Goal: Task Accomplishment & Management: Manage account settings

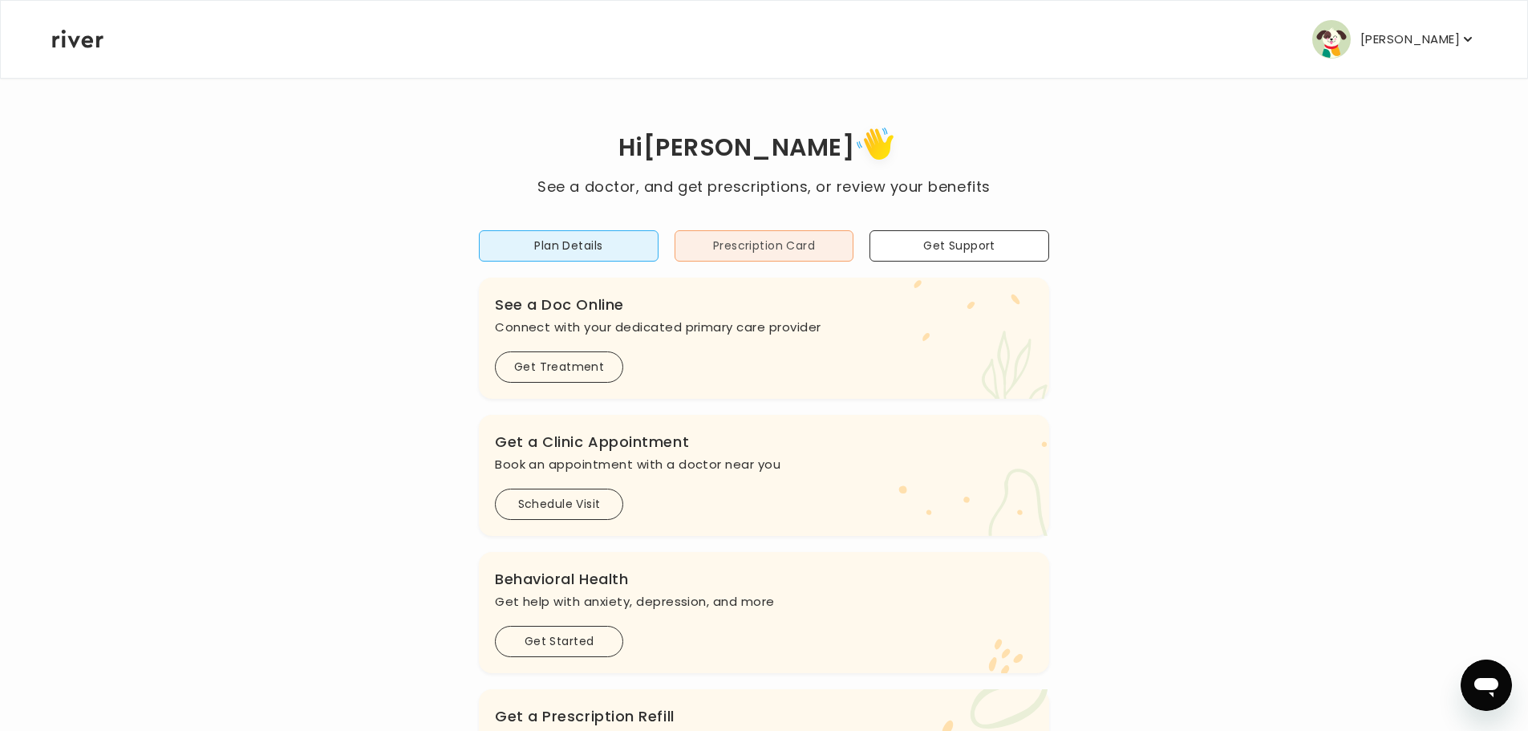
click at [754, 254] on button "Prescription Card" at bounding box center [765, 245] width 180 height 31
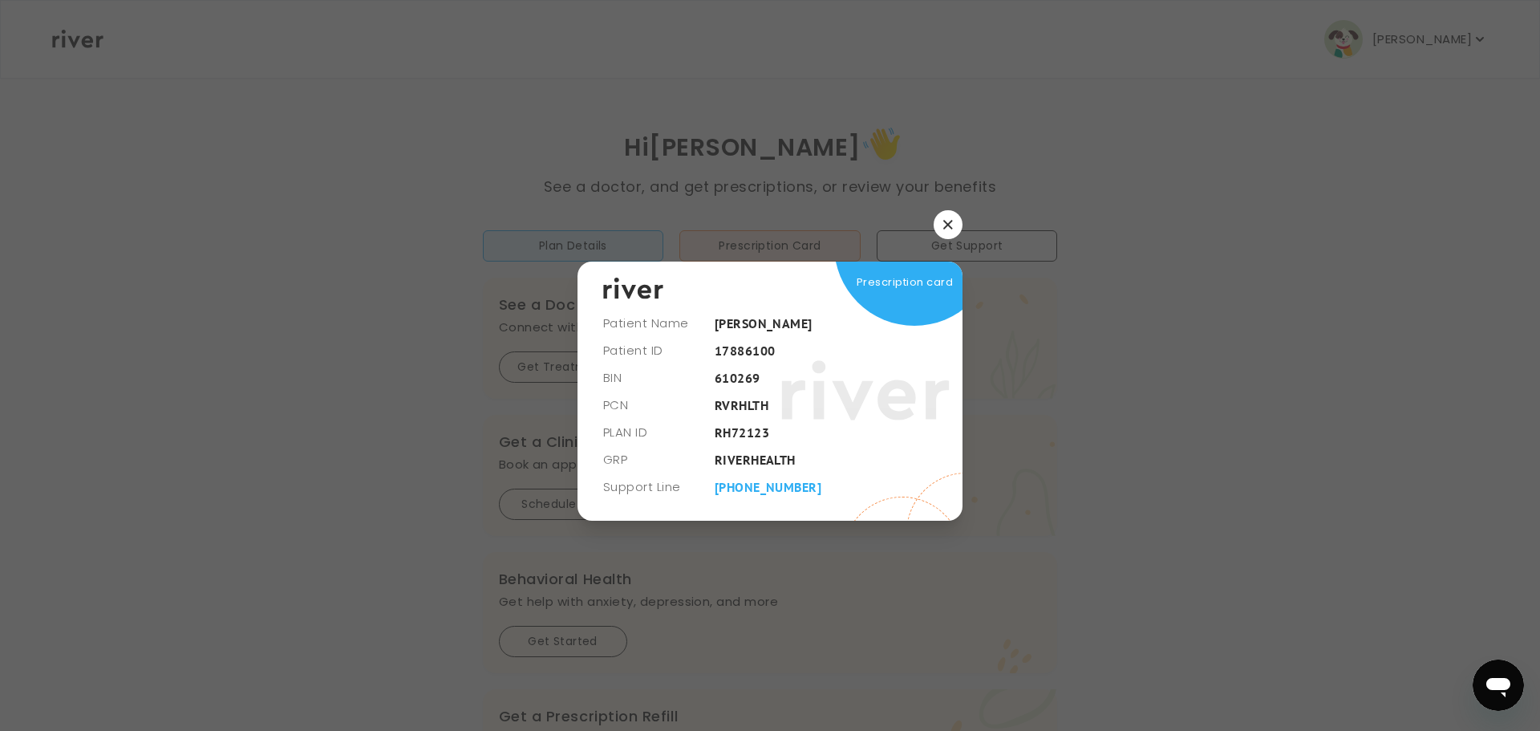
click at [942, 221] on button "button" at bounding box center [948, 224] width 29 height 29
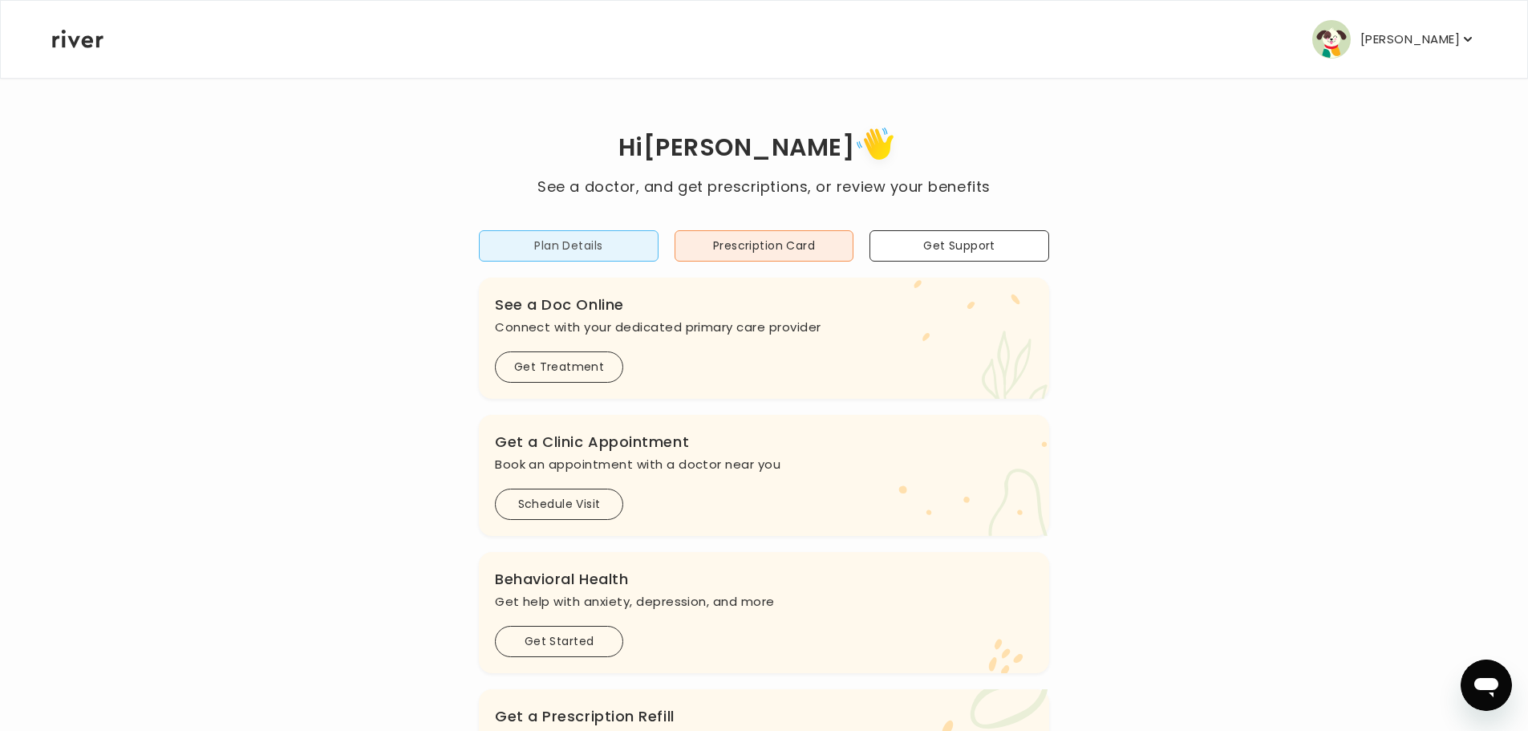
click at [582, 250] on button "Plan Details" at bounding box center [569, 245] width 180 height 31
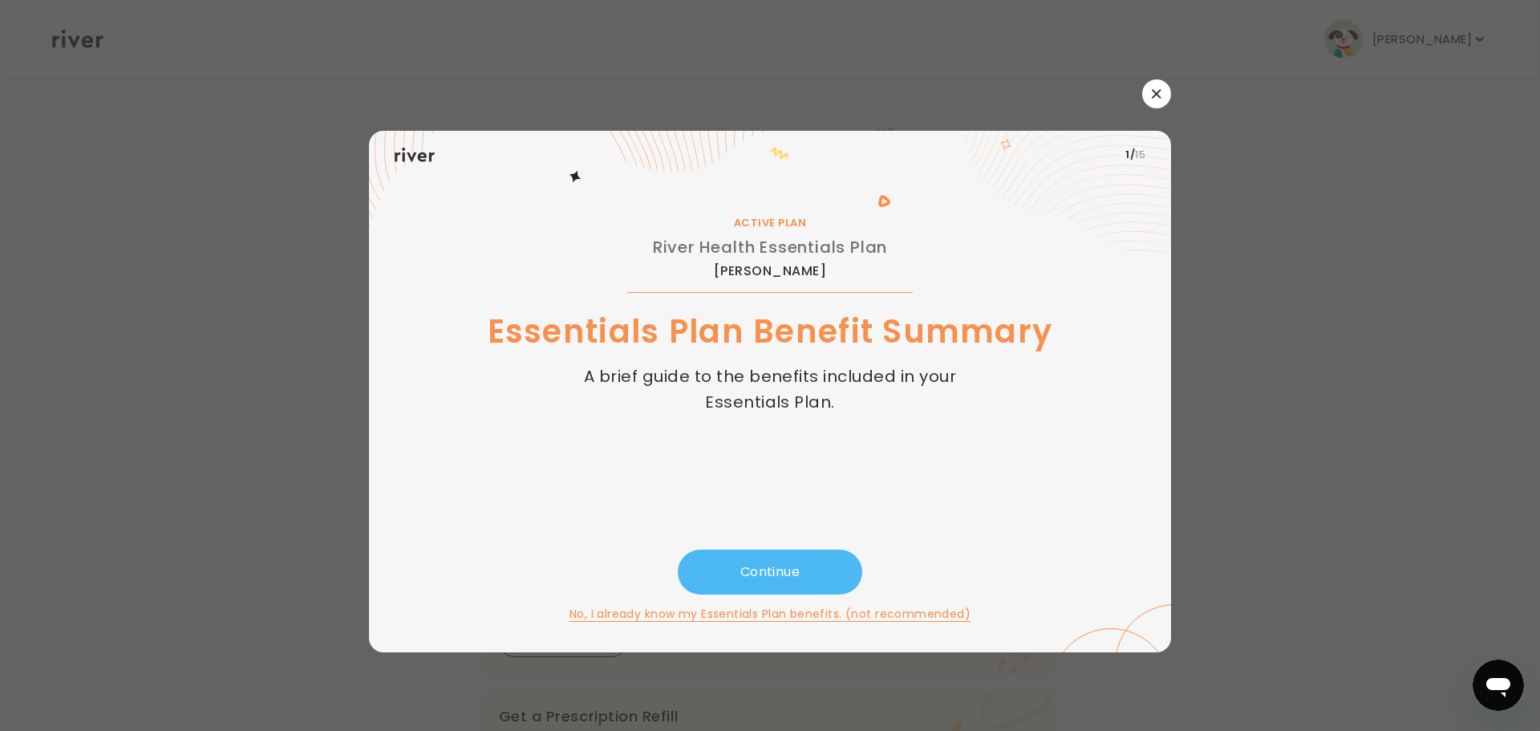
click at [784, 574] on button "Continue" at bounding box center [770, 572] width 185 height 45
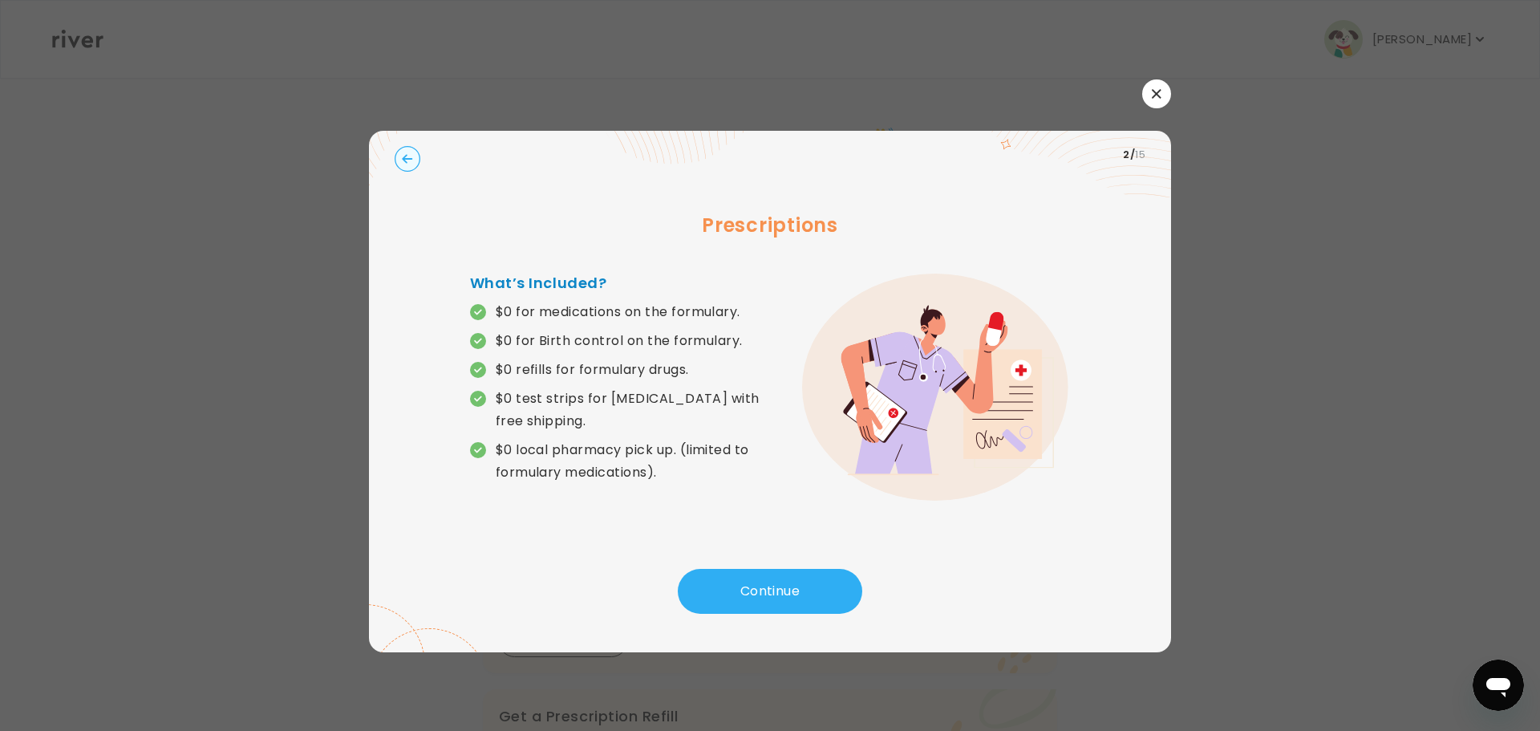
click at [406, 156] on icon "button" at bounding box center [407, 158] width 10 height 9
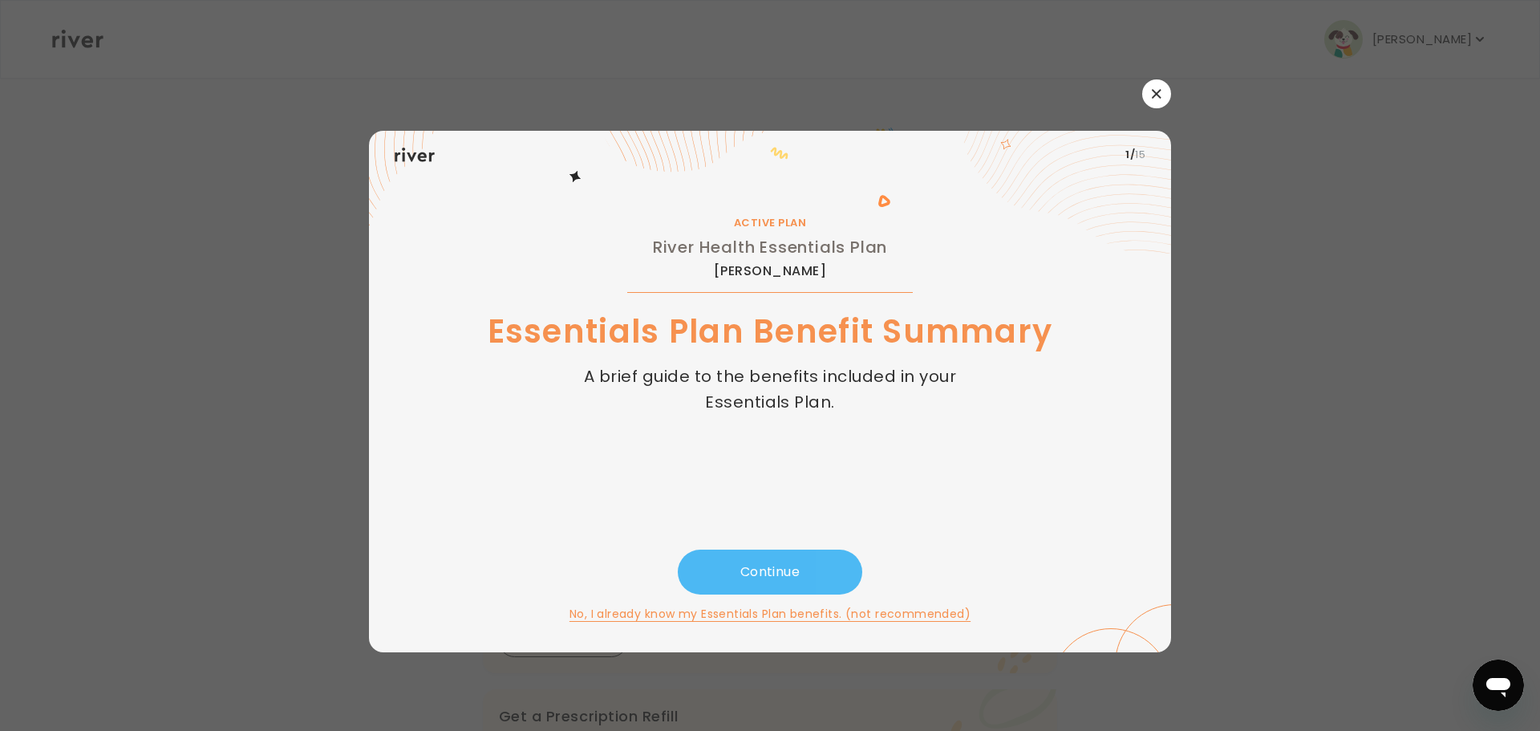
click at [754, 570] on button "Continue" at bounding box center [770, 572] width 185 height 45
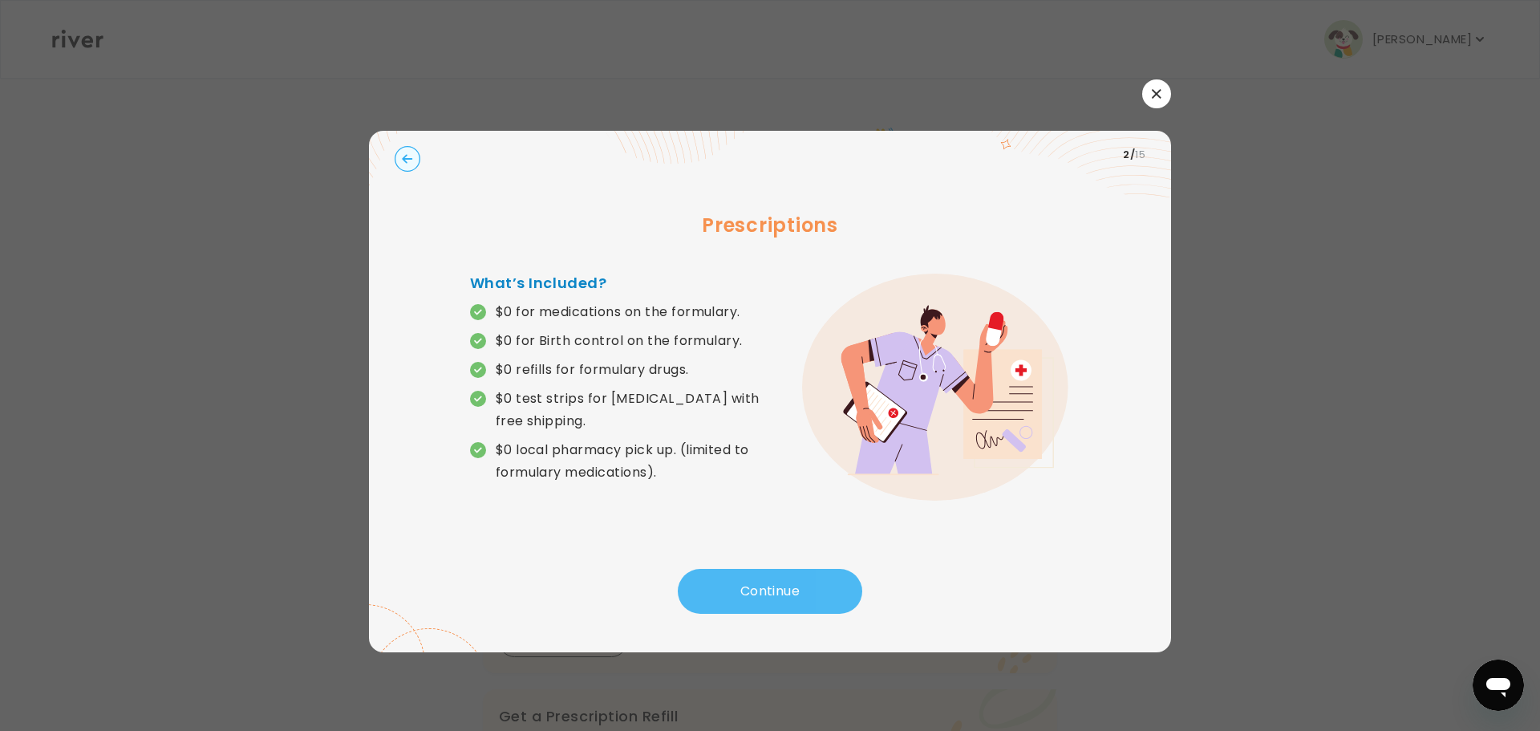
click at [751, 596] on button "Continue" at bounding box center [770, 591] width 185 height 45
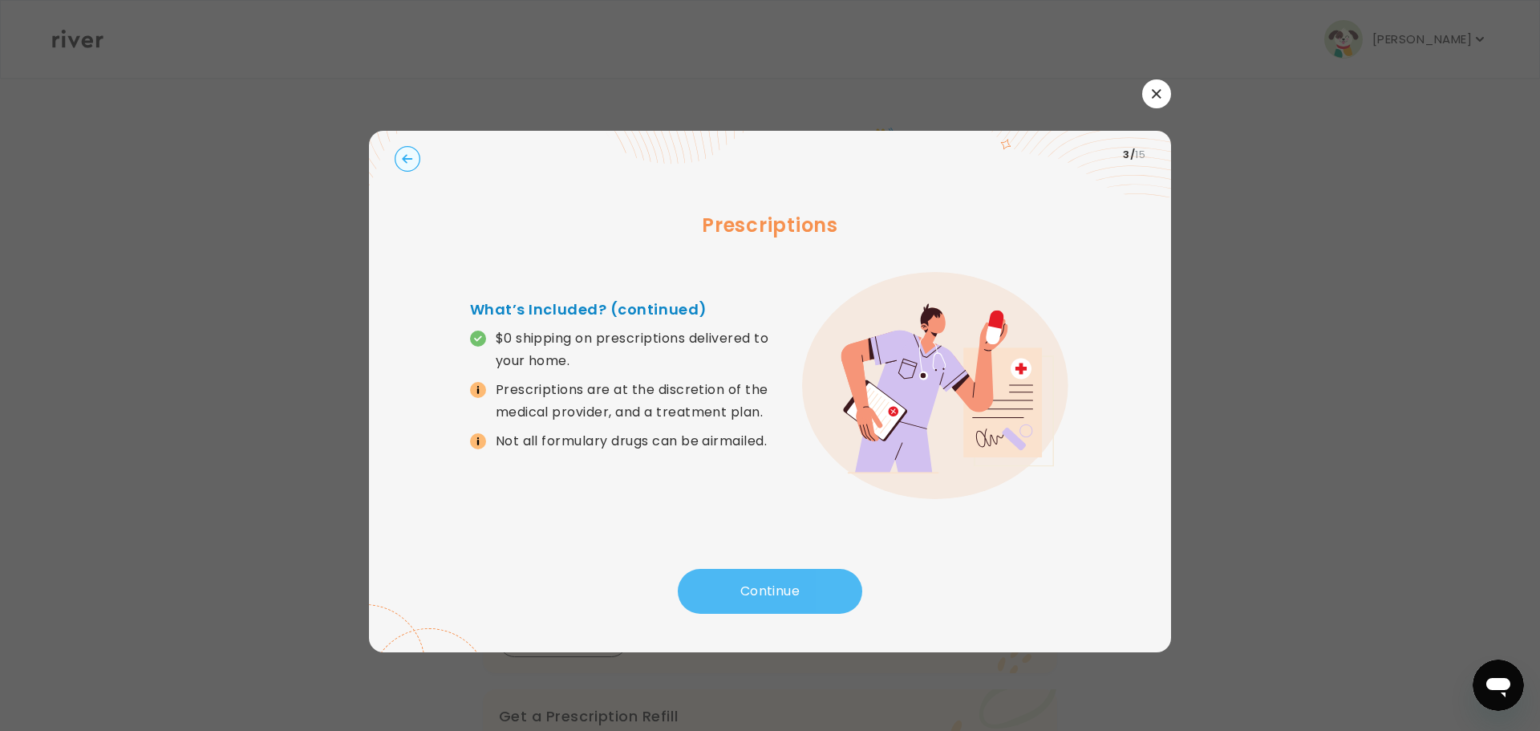
click at [753, 590] on button "Continue" at bounding box center [770, 591] width 185 height 45
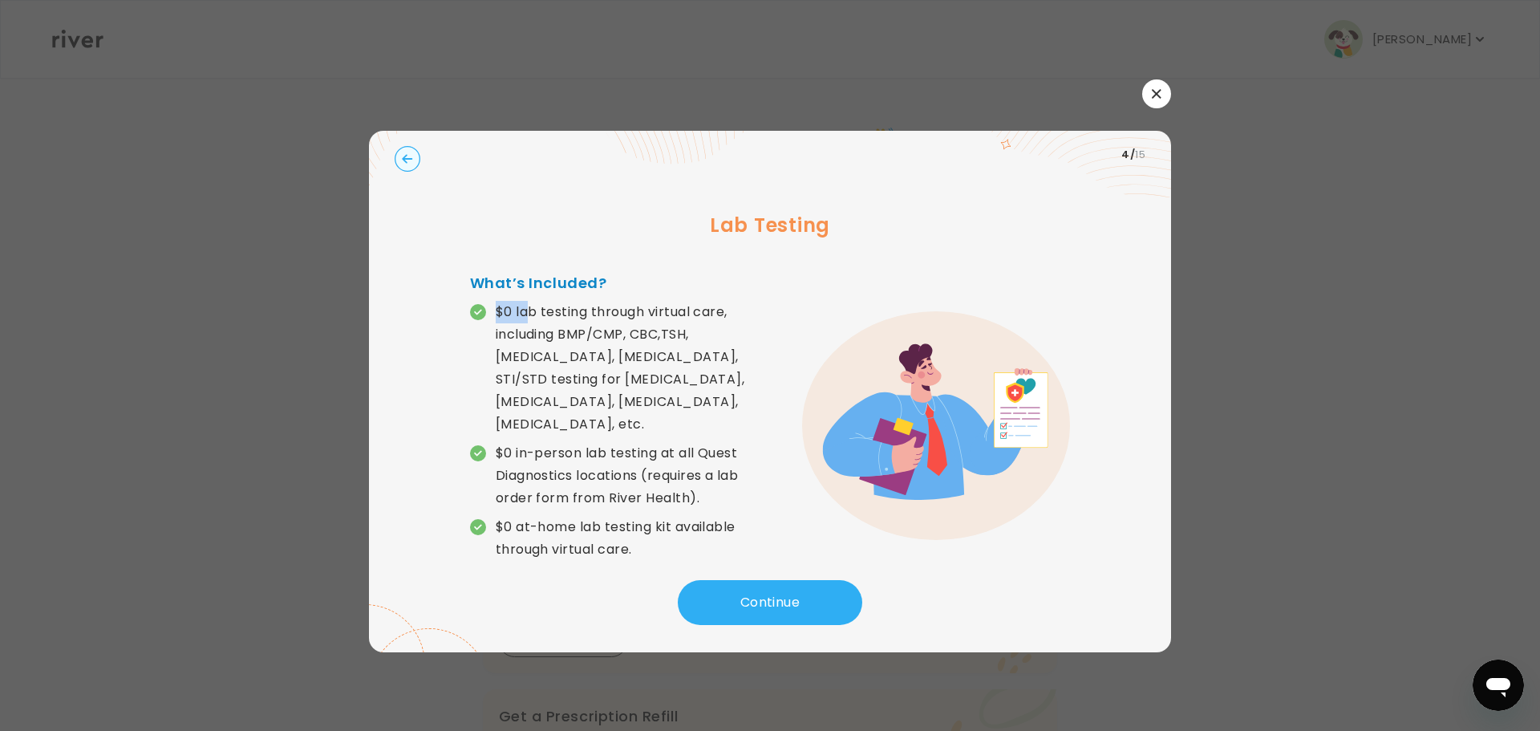
drag, startPoint x: 496, startPoint y: 310, endPoint x: 525, endPoint y: 308, distance: 28.9
click at [525, 308] on p "$0 lab testing through virtual care, including BMP/CMP, CBC,TSH, [MEDICAL_DATA]…" at bounding box center [633, 368] width 274 height 135
click at [731, 318] on p "$0 lab testing through virtual care, including BMP/CMP, CBC,TSH, [MEDICAL_DATA]…" at bounding box center [633, 368] width 274 height 135
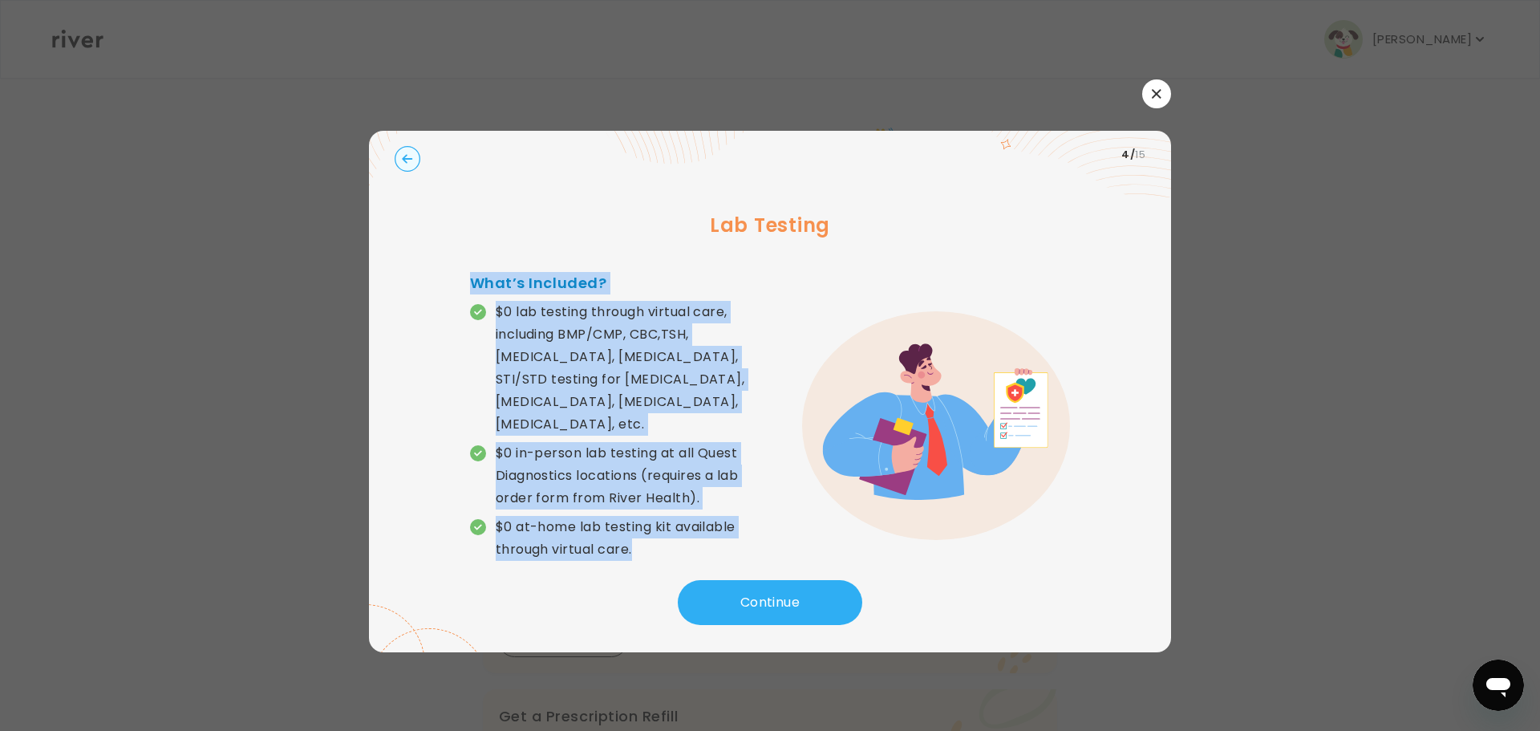
drag, startPoint x: 458, startPoint y: 266, endPoint x: 747, endPoint y: 531, distance: 392.4
click at [747, 531] on div "Lab Testing What’s Included? $0 lab testing through virtual care, including BMP…" at bounding box center [770, 379] width 751 height 401
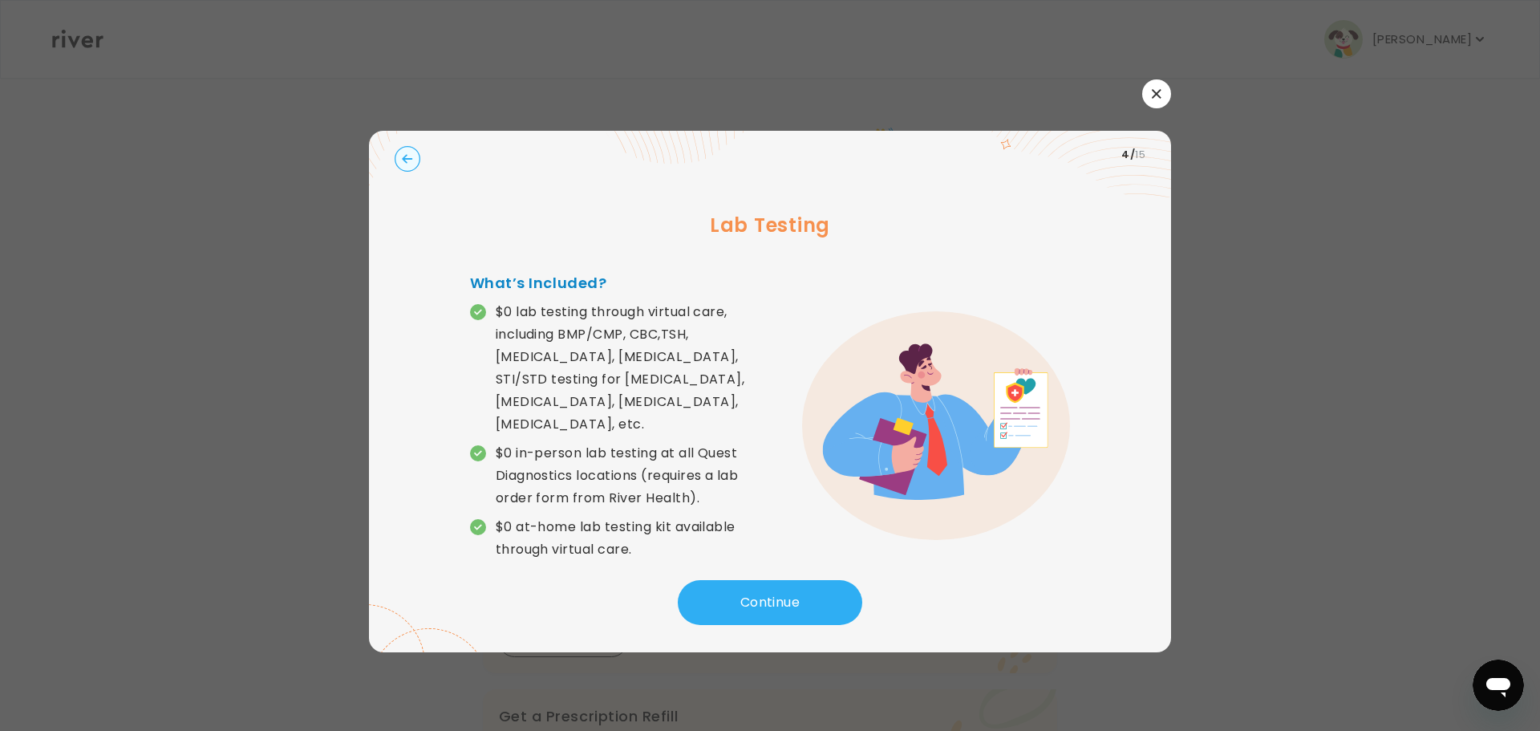
drag, startPoint x: 1039, startPoint y: 588, endPoint x: 1049, endPoint y: 588, distance: 9.6
click at [1041, 588] on div "Continue" at bounding box center [770, 607] width 751 height 55
click at [777, 588] on button "Continue" at bounding box center [770, 602] width 185 height 45
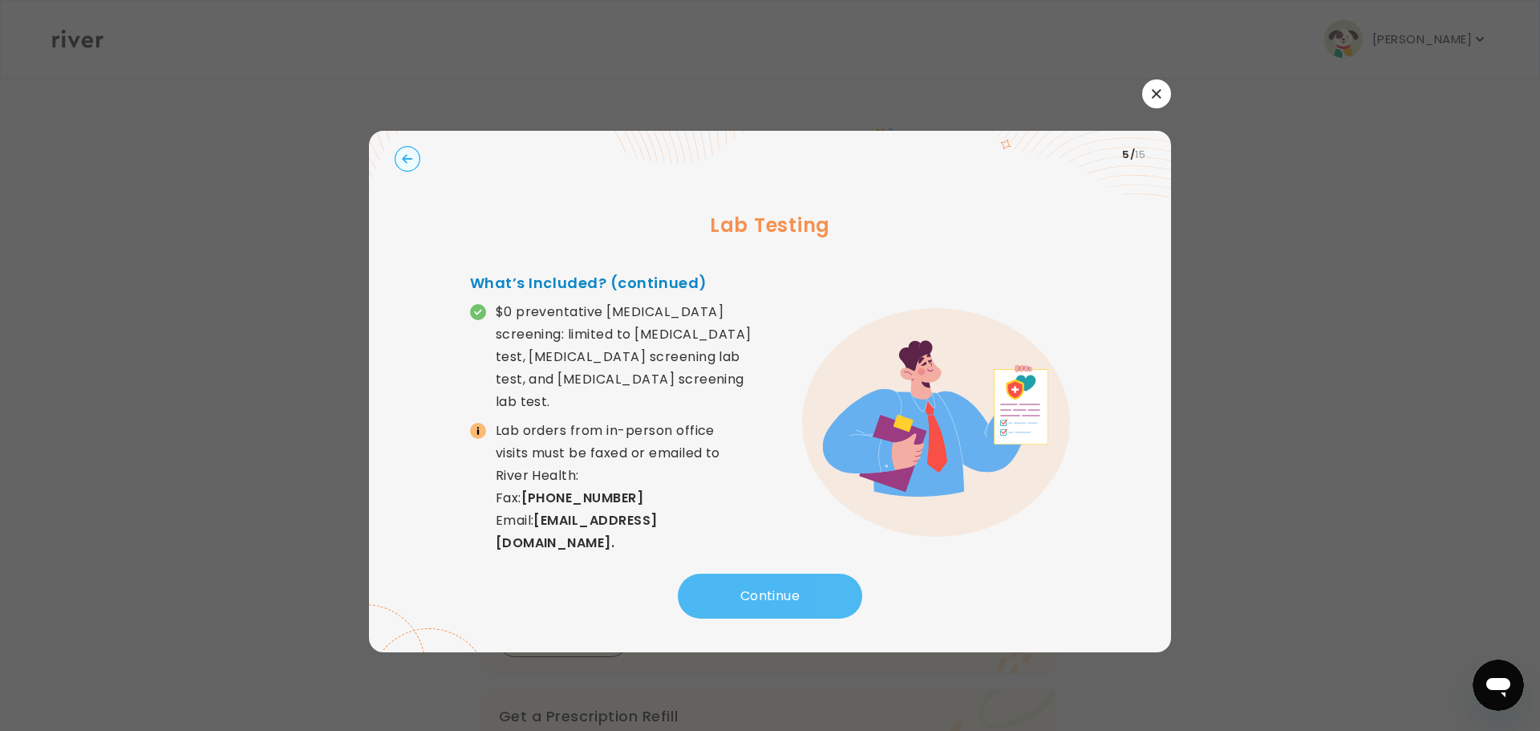
click at [758, 591] on button "Continue" at bounding box center [770, 596] width 185 height 45
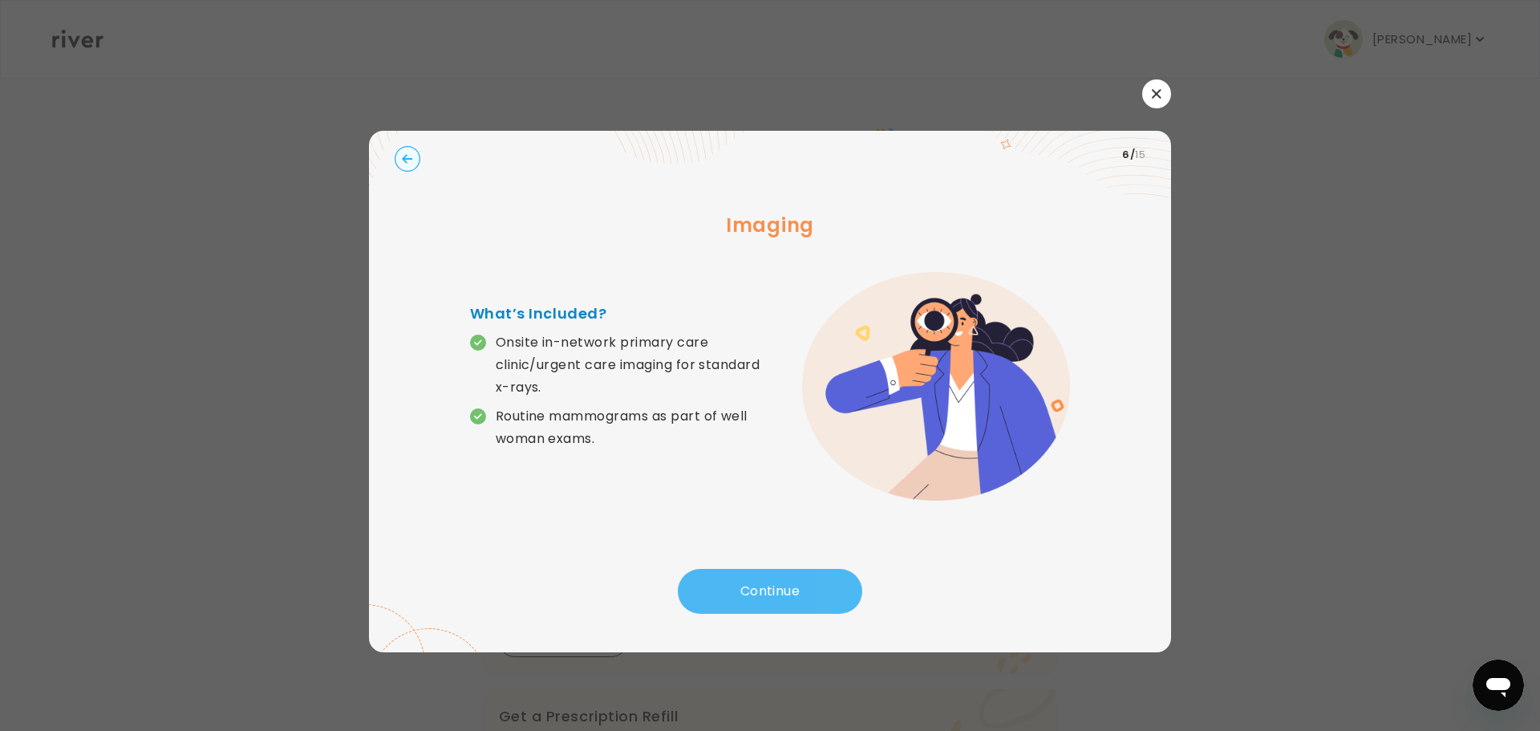
click at [776, 590] on button "Continue" at bounding box center [770, 591] width 185 height 45
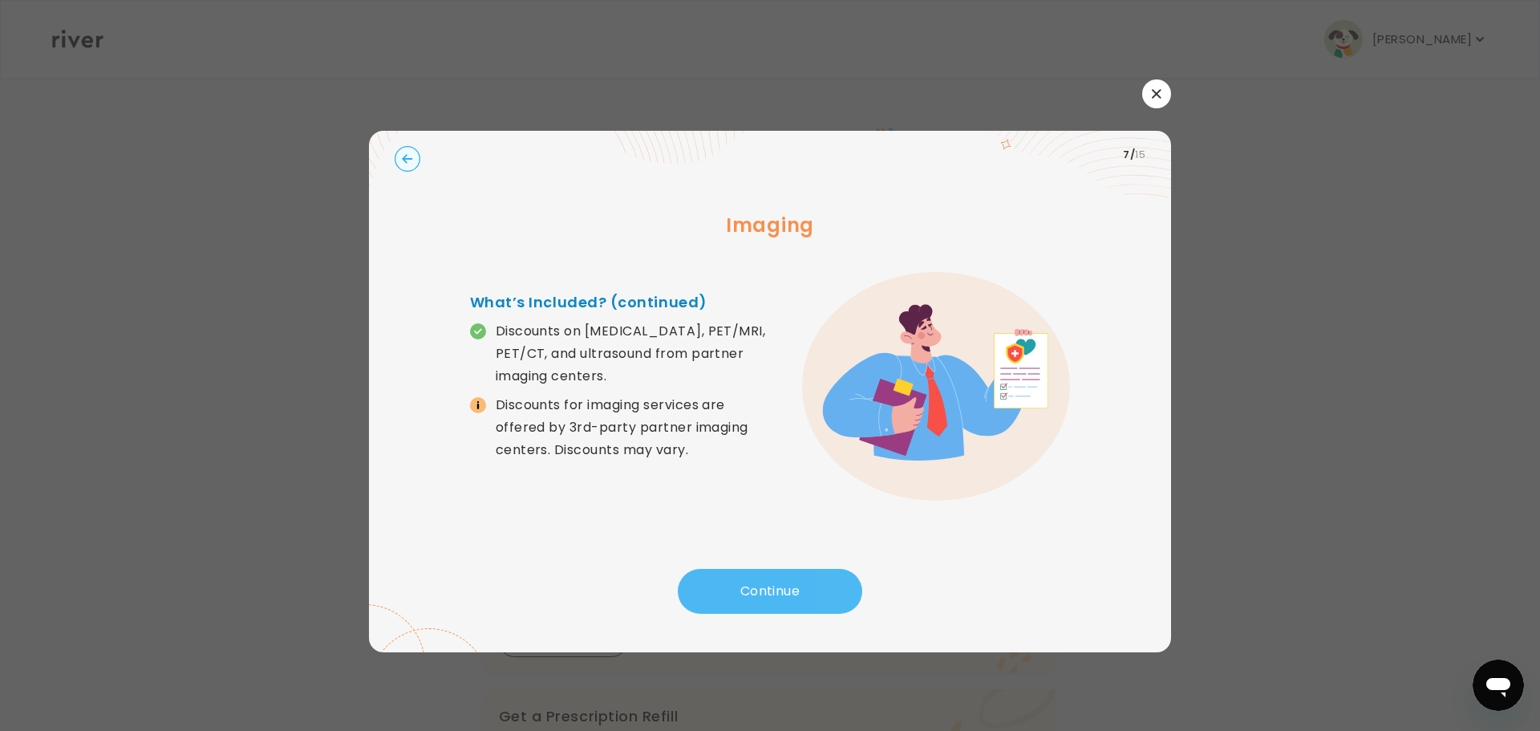
click at [794, 585] on button "Continue" at bounding box center [770, 591] width 185 height 45
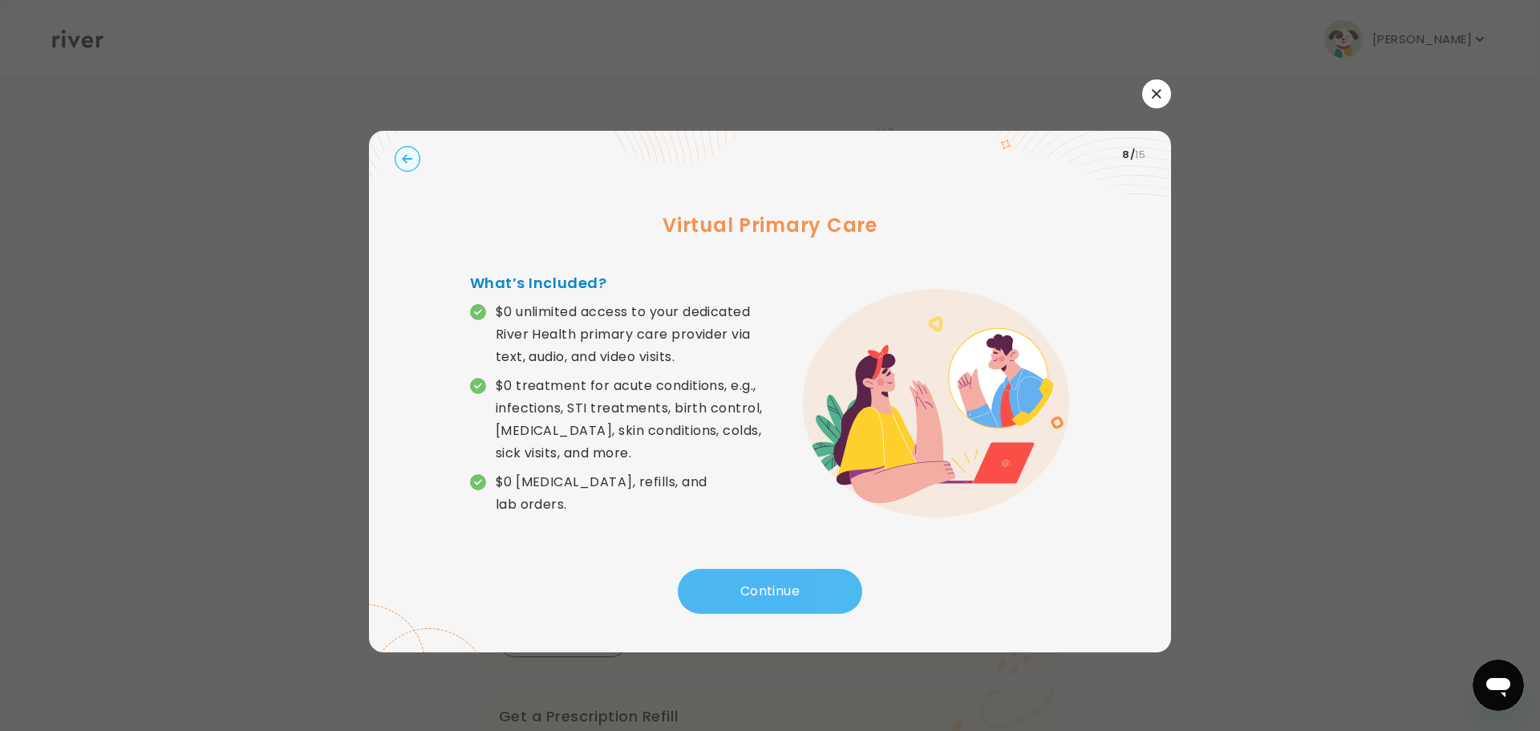
click at [765, 599] on button "Continue" at bounding box center [770, 591] width 185 height 45
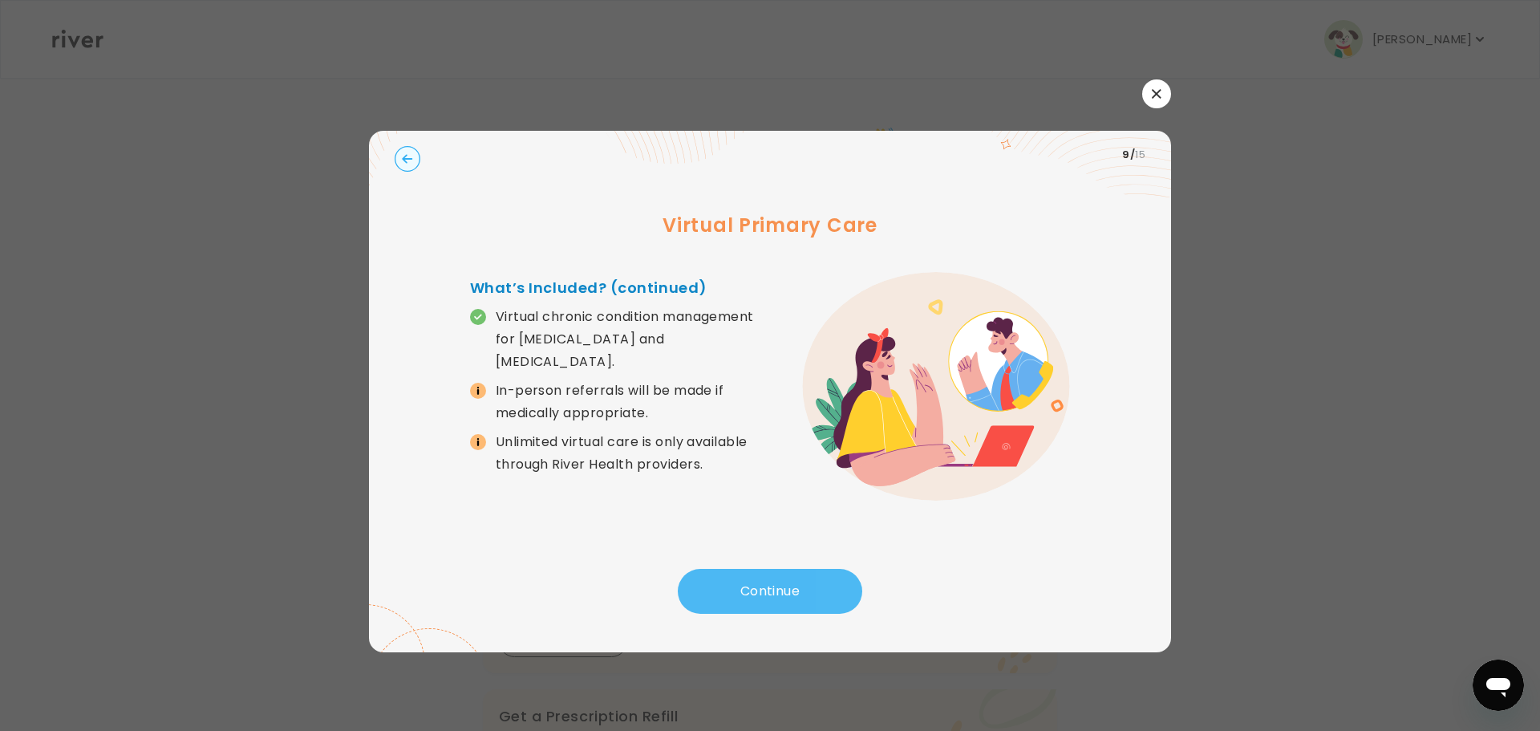
click at [749, 588] on button "Continue" at bounding box center [770, 591] width 185 height 45
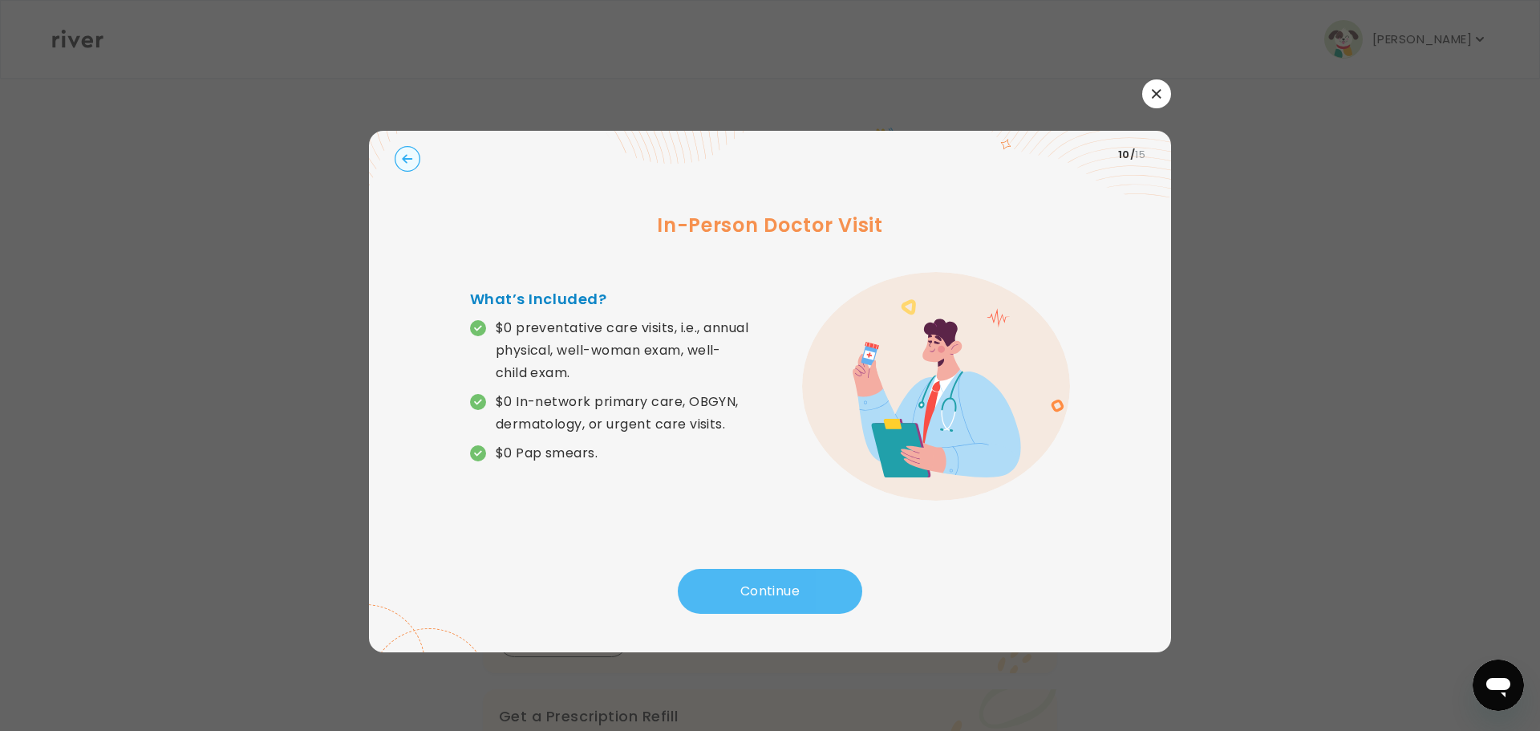
click at [776, 593] on button "Continue" at bounding box center [770, 591] width 185 height 45
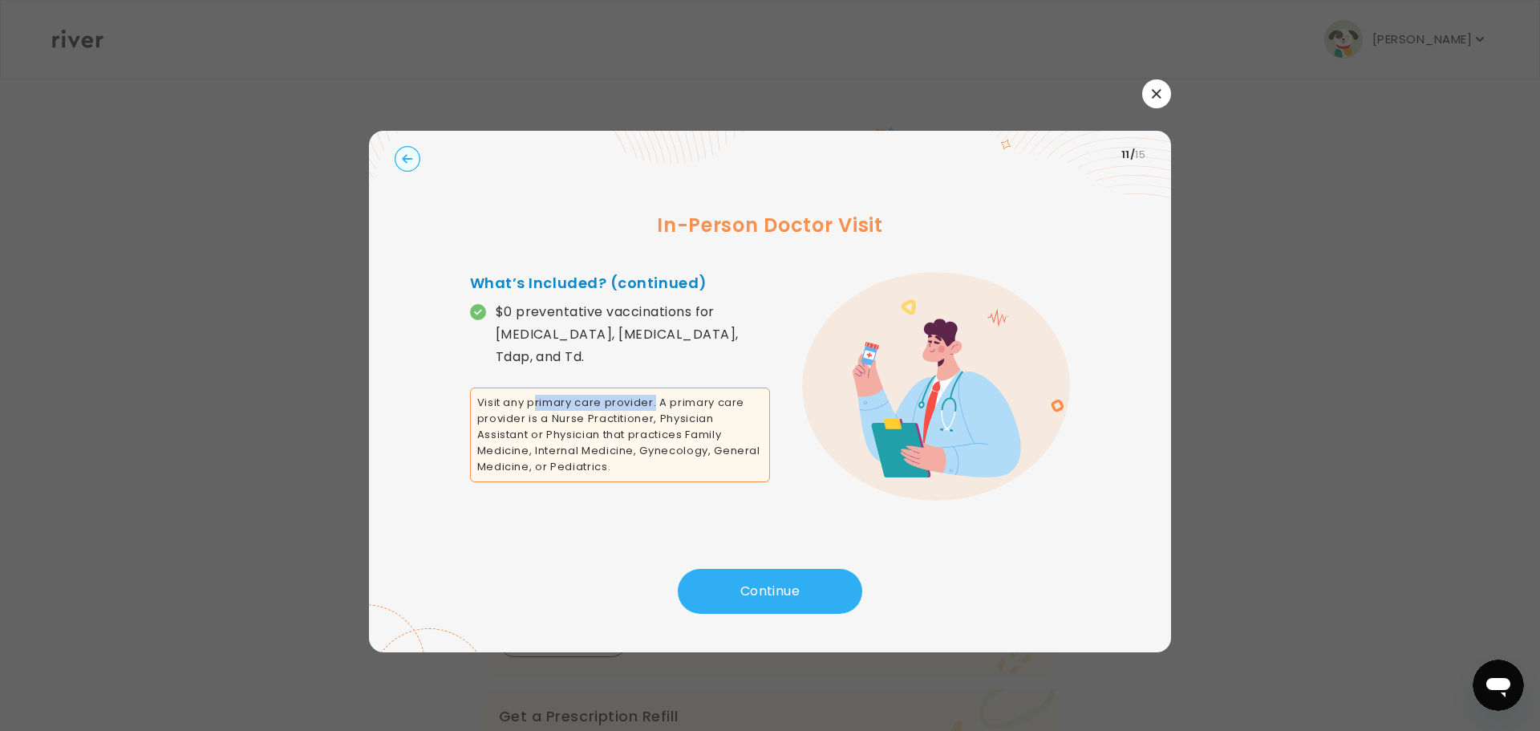
drag, startPoint x: 655, startPoint y: 394, endPoint x: 538, endPoint y: 387, distance: 118.2
click at [538, 388] on span "Visit any primary care provider. A primary care provider is a Nurse Practitione…" at bounding box center [620, 435] width 300 height 95
click at [538, 408] on span "Visit any primary care provider. A primary care provider is a Nurse Practitione…" at bounding box center [620, 435] width 300 height 95
click at [775, 584] on button "Continue" at bounding box center [770, 591] width 185 height 45
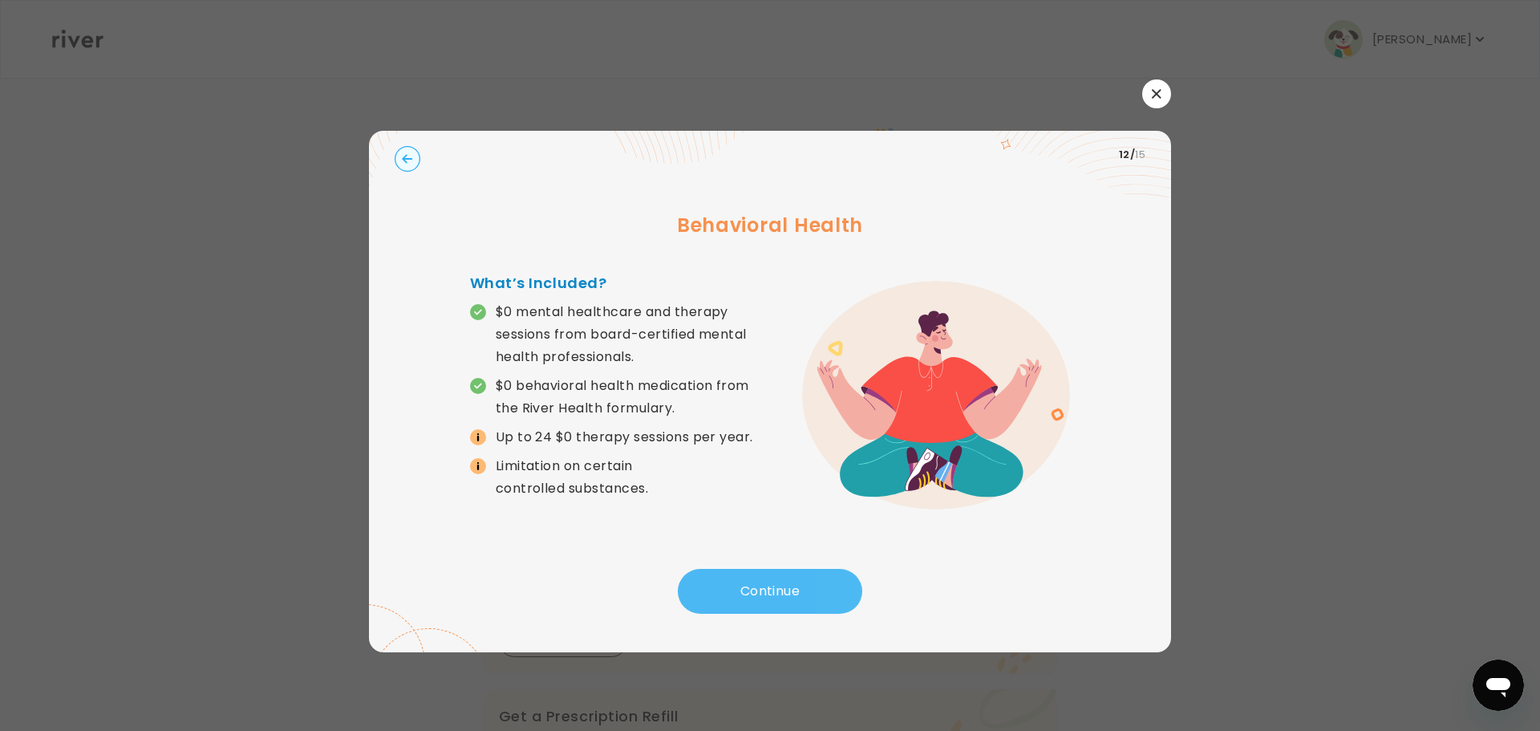
click at [745, 582] on button "Continue" at bounding box center [770, 591] width 185 height 45
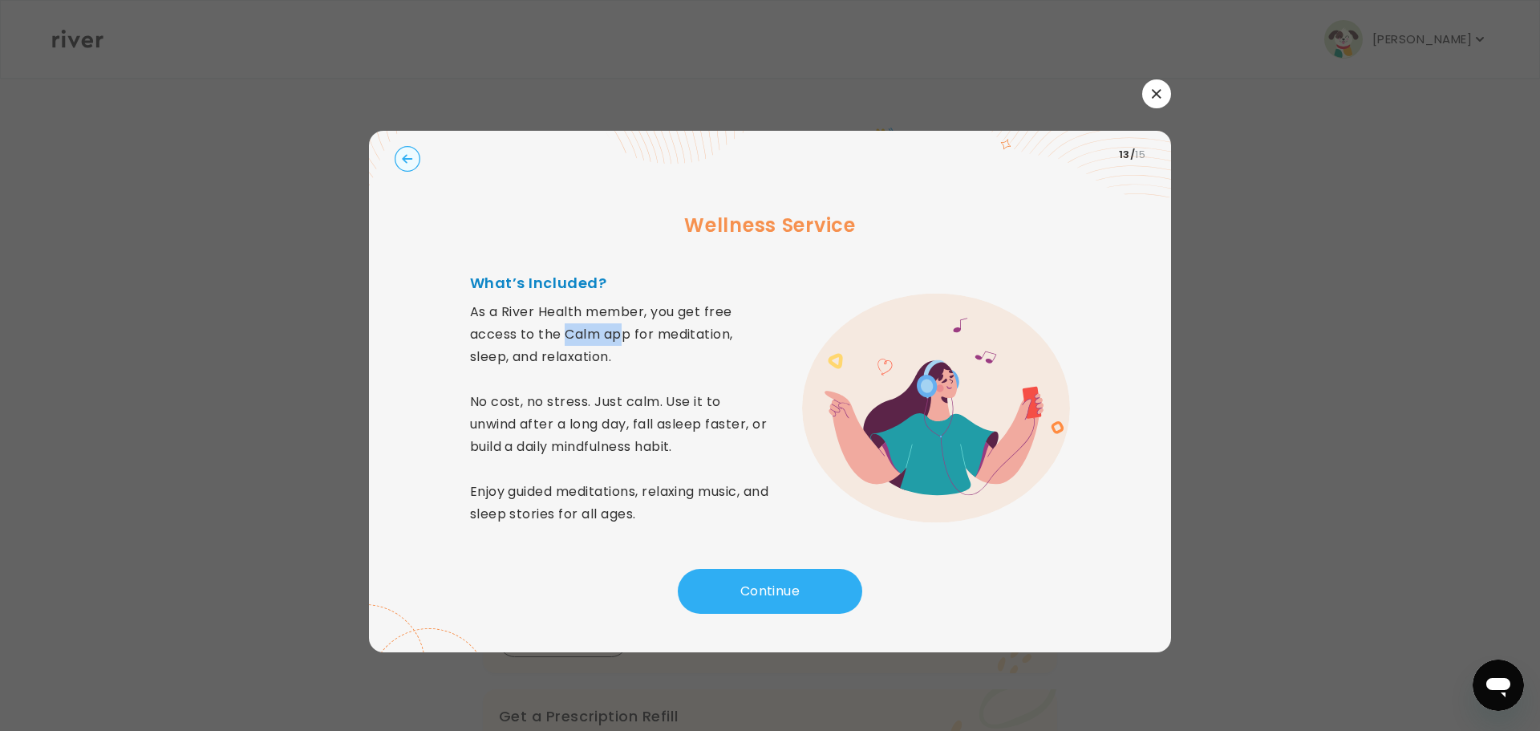
drag, startPoint x: 566, startPoint y: 334, endPoint x: 627, endPoint y: 330, distance: 61.1
click at [627, 330] on p "As a River Health member, you get free access to the Calm app for meditation, s…" at bounding box center [620, 413] width 300 height 225
drag, startPoint x: 470, startPoint y: 400, endPoint x: 484, endPoint y: 400, distance: 13.6
click at [484, 400] on p "As a River Health member, you get free access to the Calm app for meditation, s…" at bounding box center [620, 413] width 300 height 225
click at [768, 580] on button "Continue" at bounding box center [770, 591] width 185 height 45
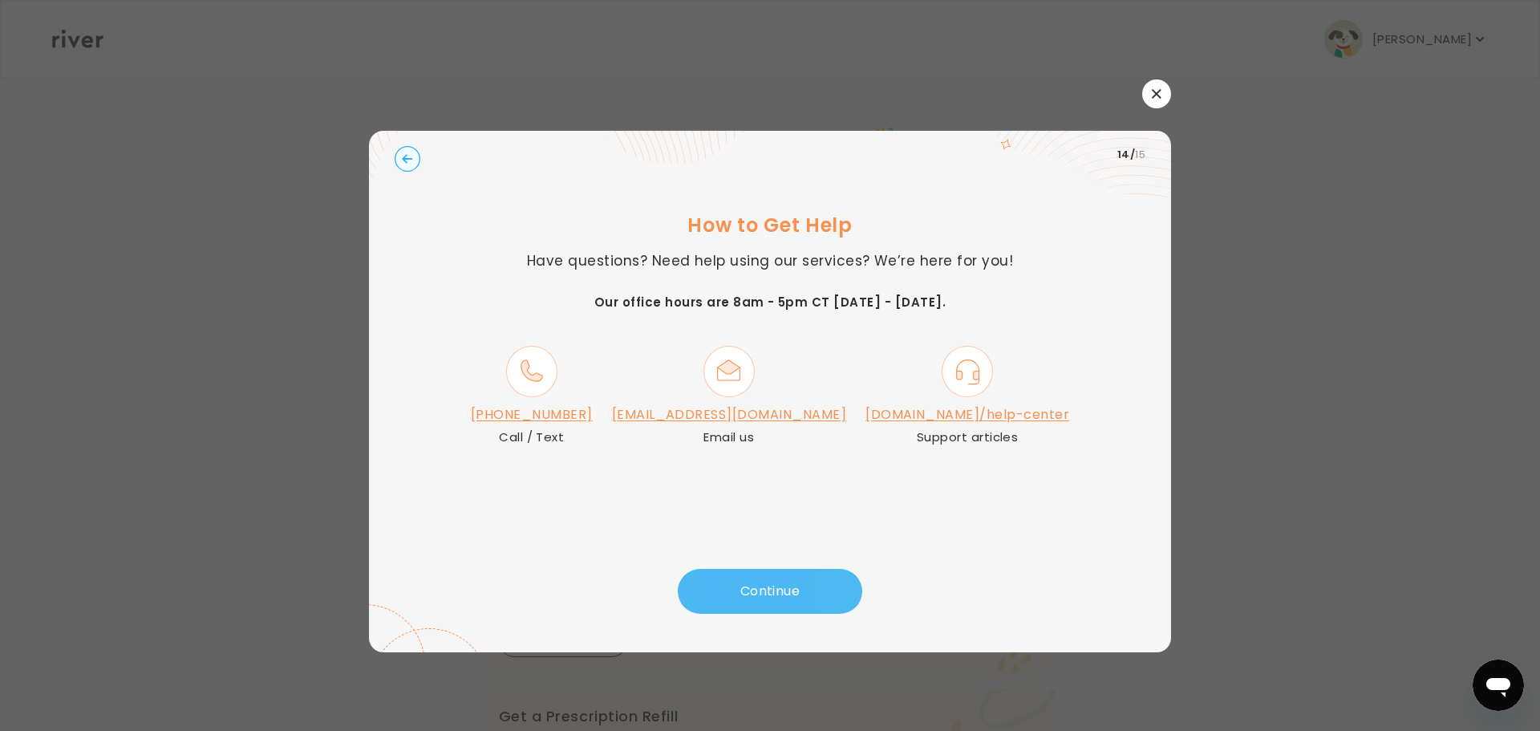
click at [773, 589] on button "Continue" at bounding box center [770, 591] width 185 height 45
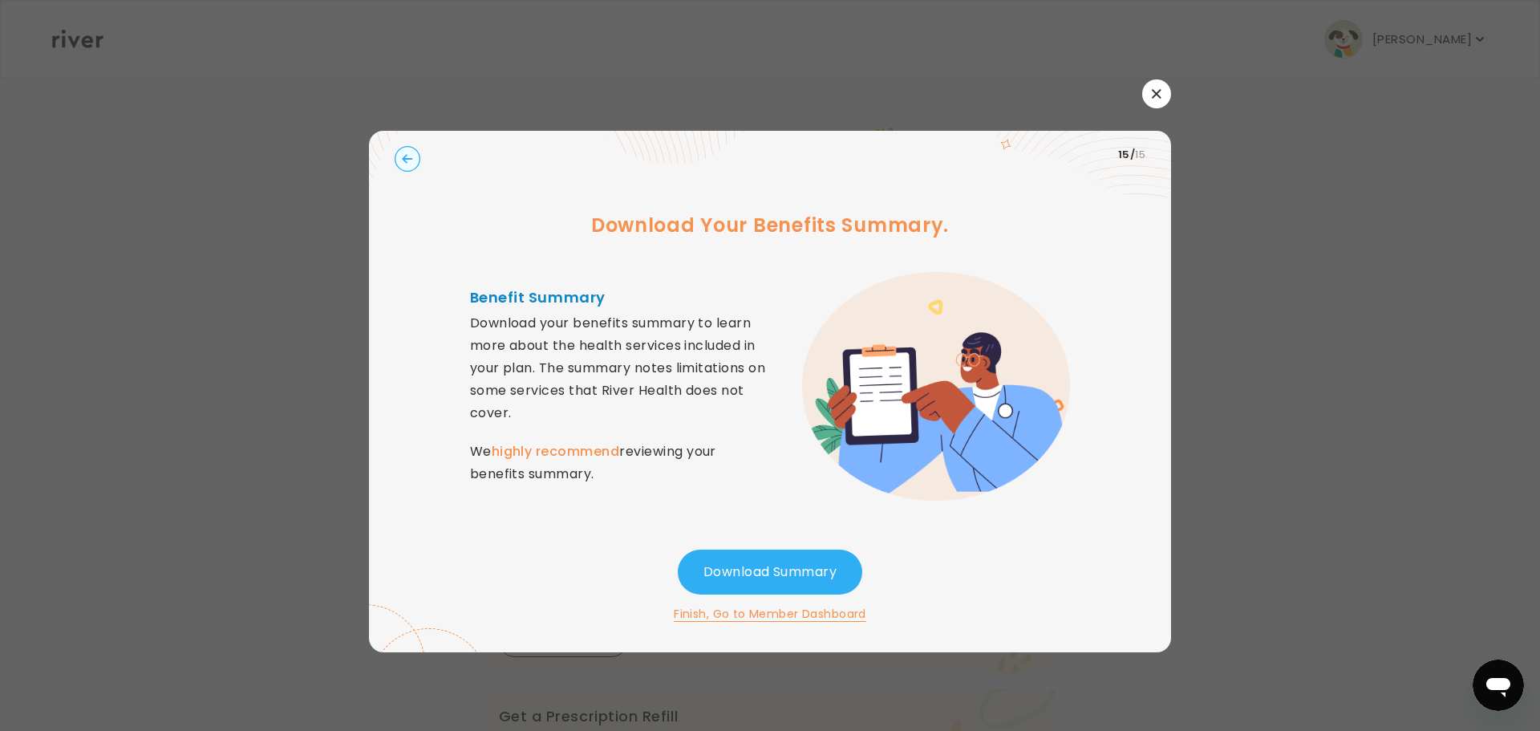
click at [1155, 87] on button "button" at bounding box center [1156, 93] width 29 height 29
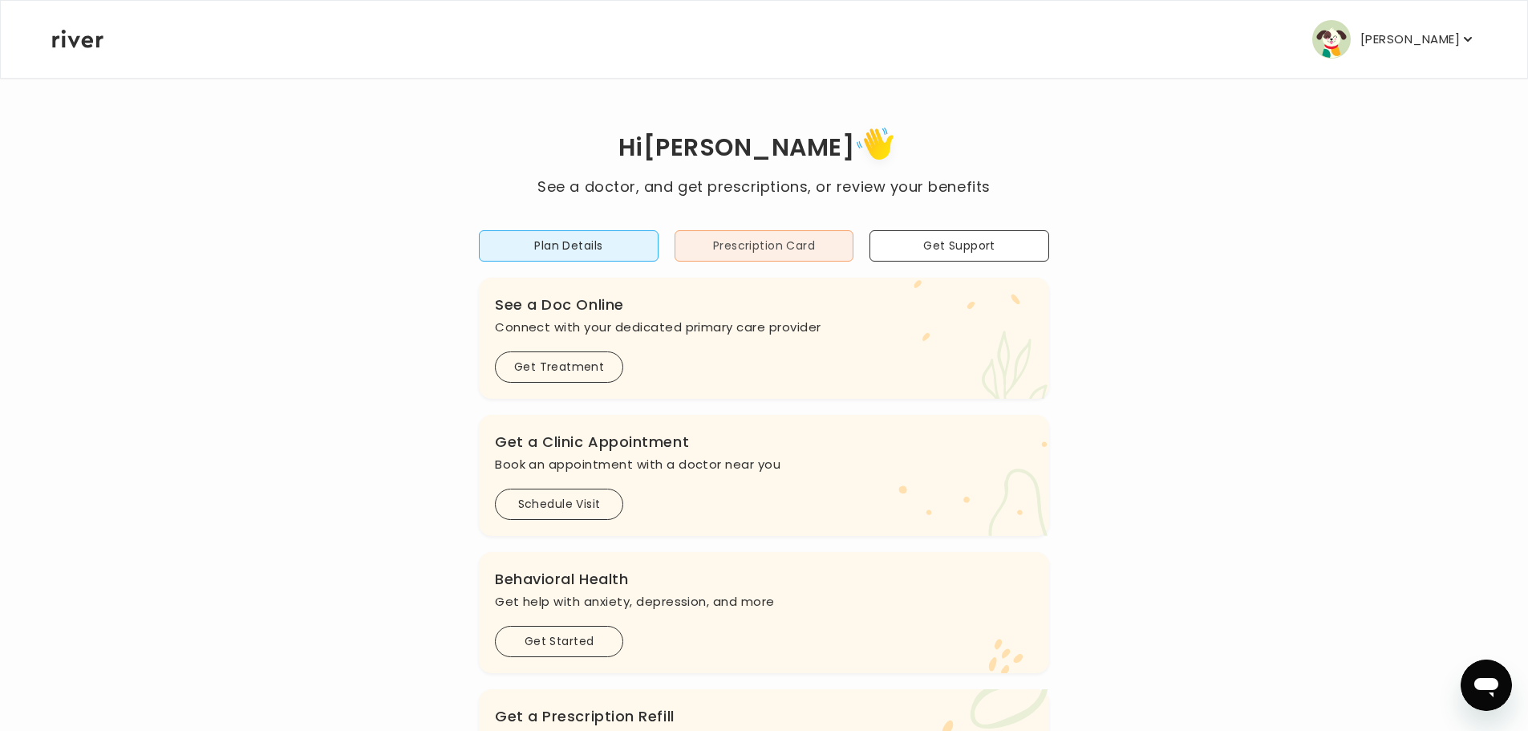
click at [769, 246] on button "Prescription Card" at bounding box center [765, 245] width 180 height 31
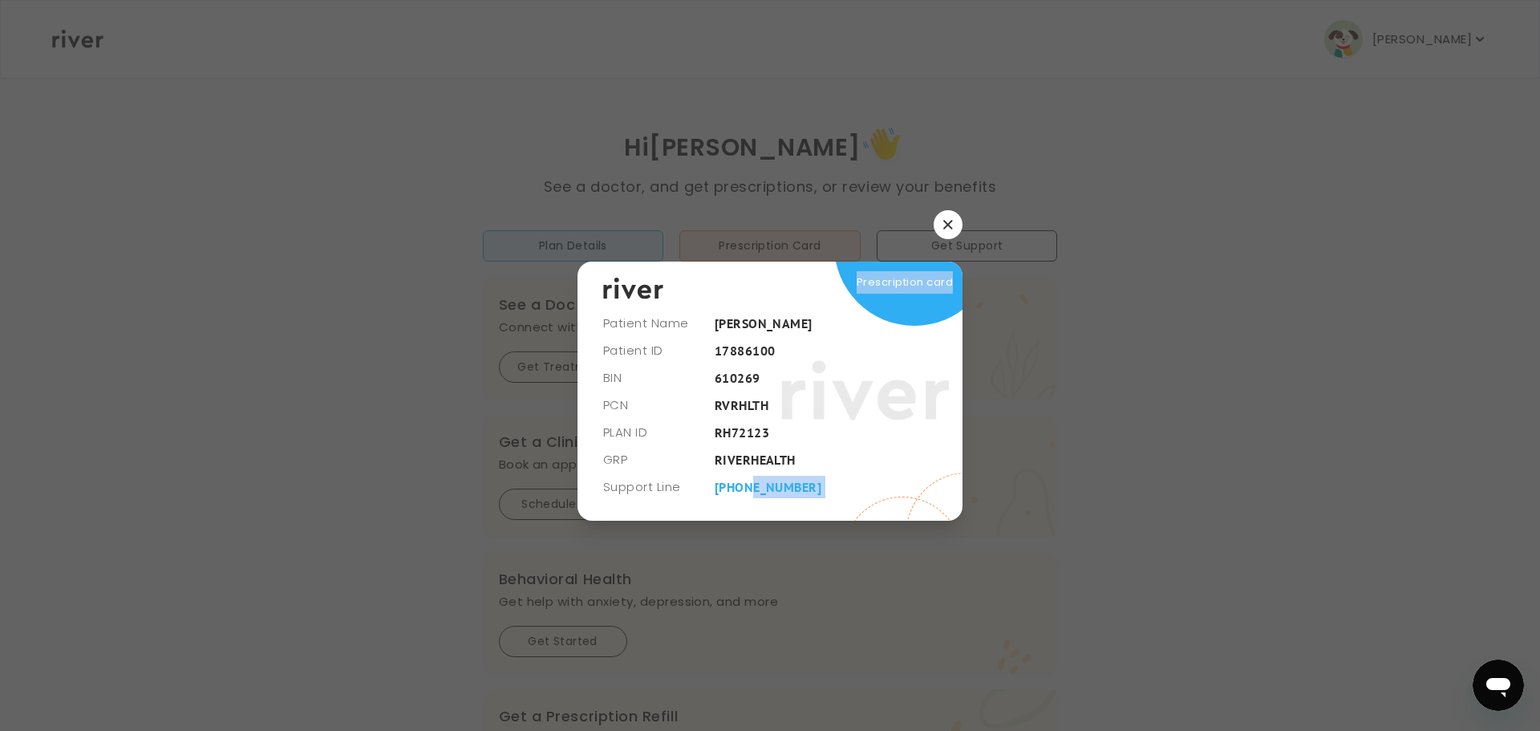
drag, startPoint x: 951, startPoint y: 509, endPoint x: 745, endPoint y: 477, distance: 208.6
click at [745, 477] on div "Patient Name [PERSON_NAME] Patient ID [MEDICAL_RECORD_NUMBER] BIN 610269 PCN RV…" at bounding box center [770, 391] width 385 height 259
click at [943, 341] on icon at bounding box center [865, 391] width 168 height 120
click at [951, 225] on icon "button" at bounding box center [948, 225] width 10 height 10
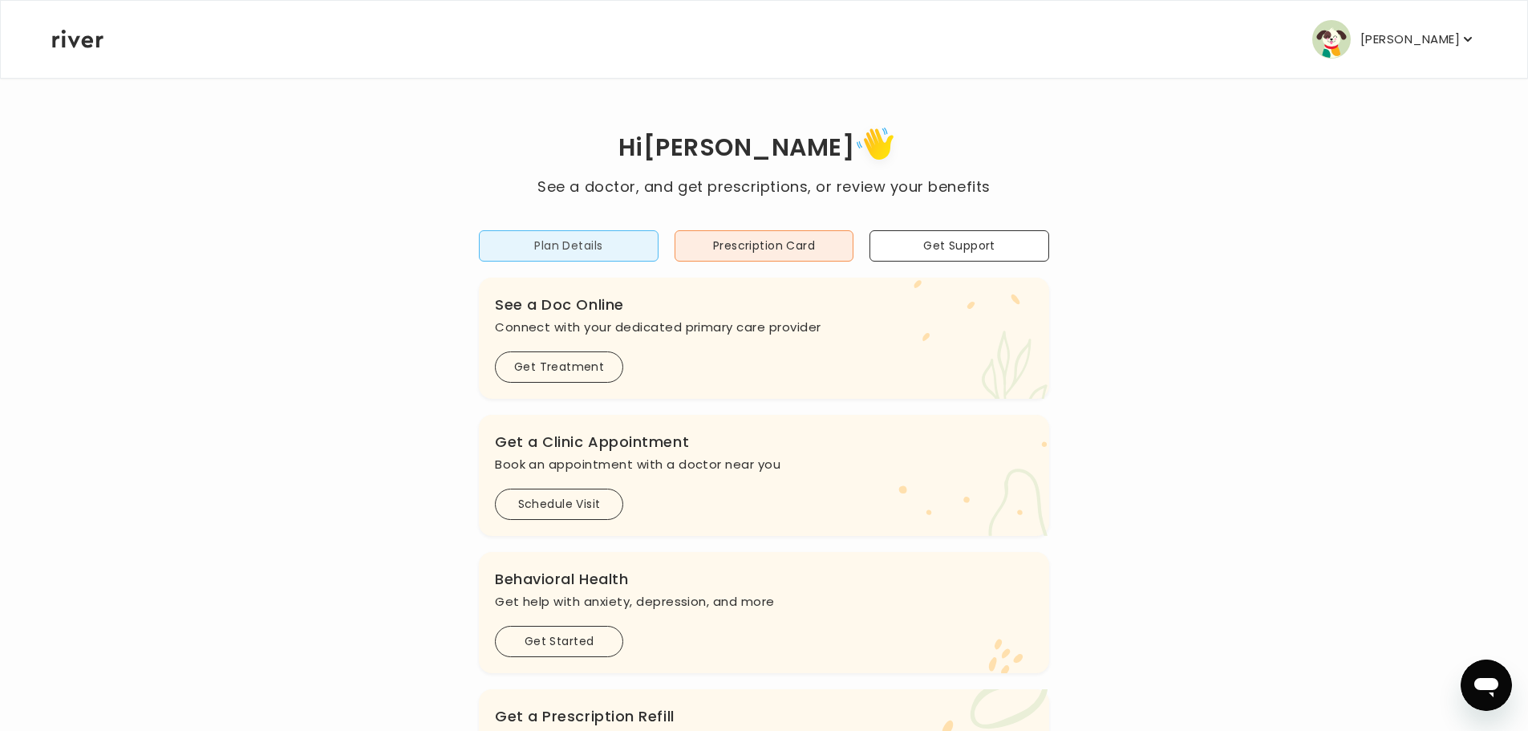
click at [575, 249] on button "Plan Details" at bounding box center [569, 245] width 180 height 31
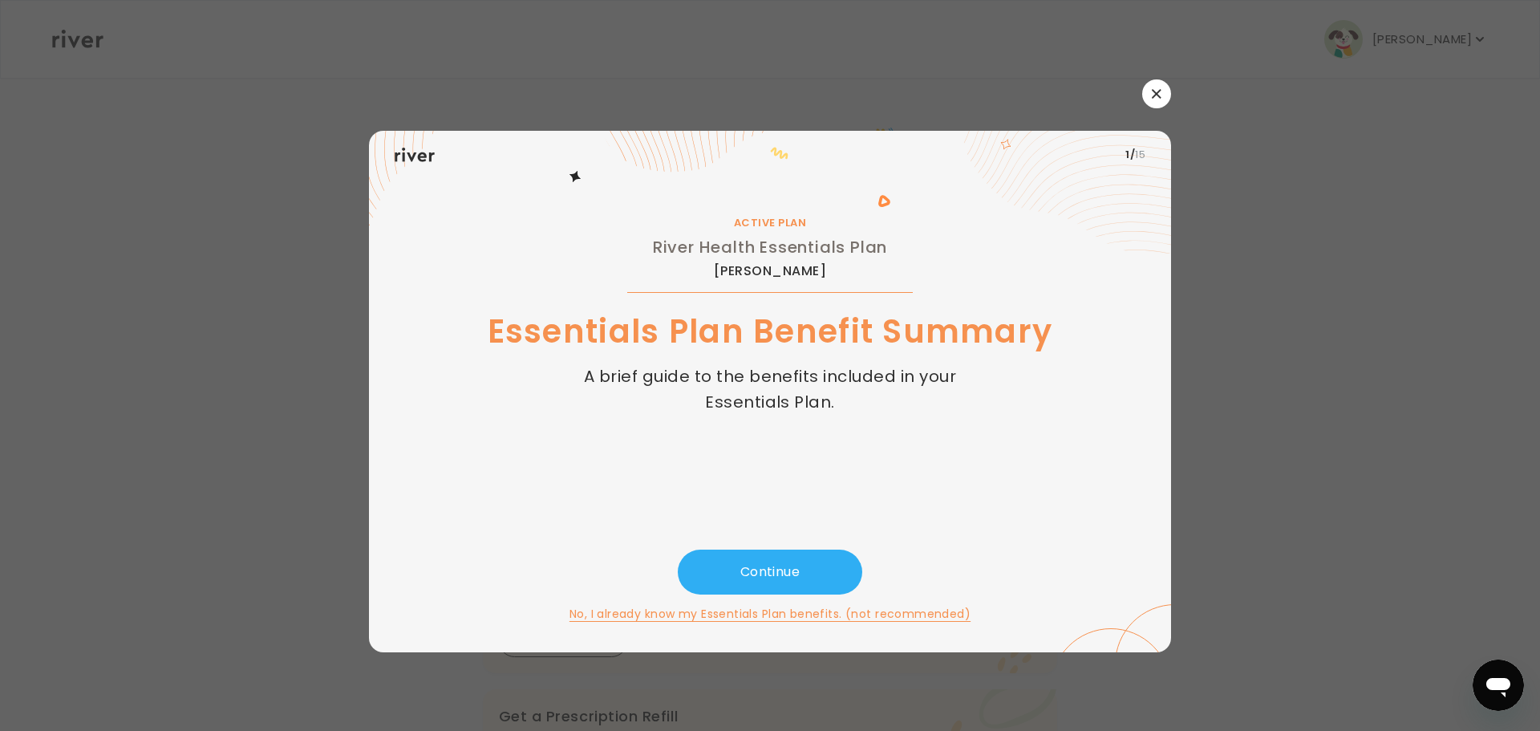
click at [1145, 94] on button "button" at bounding box center [1156, 93] width 29 height 29
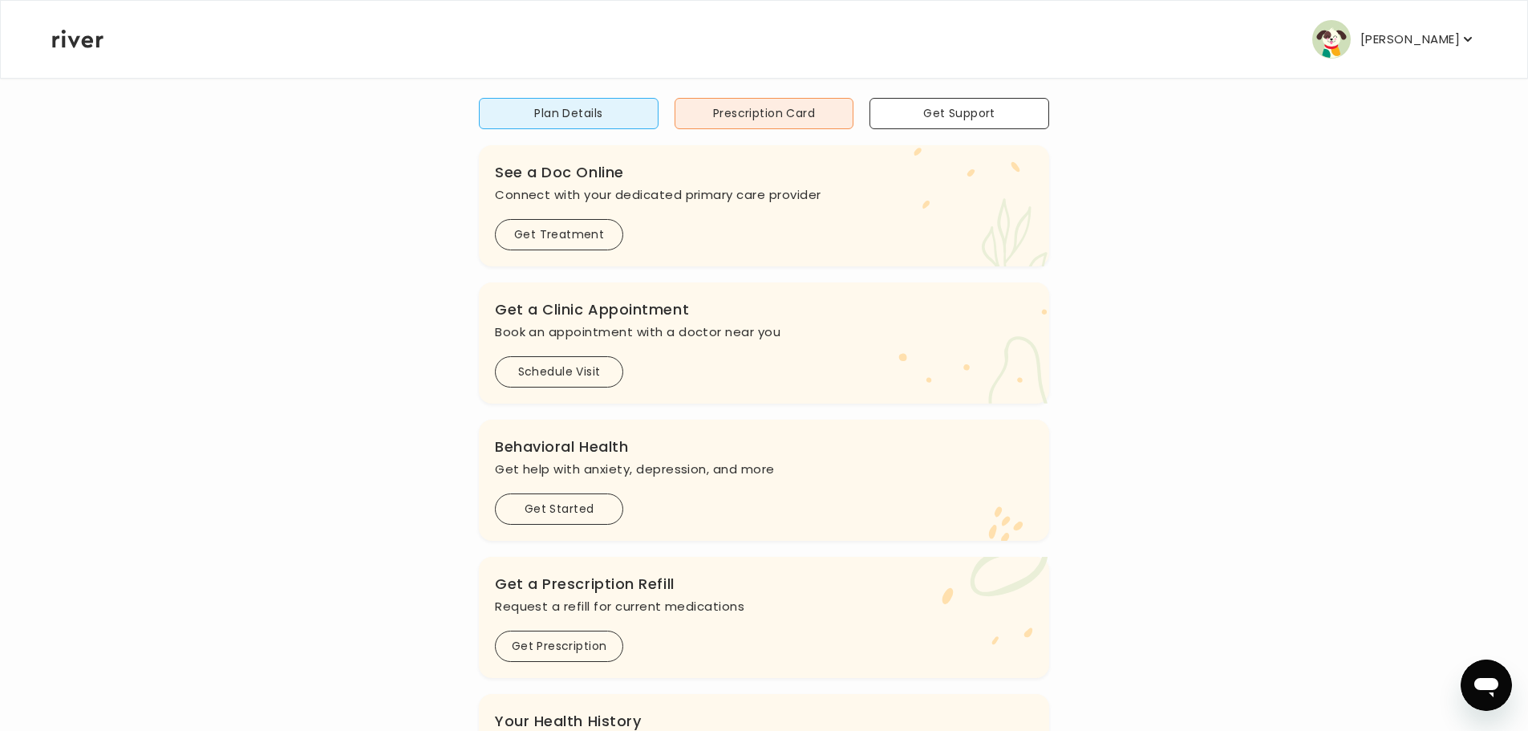
scroll to position [160, 0]
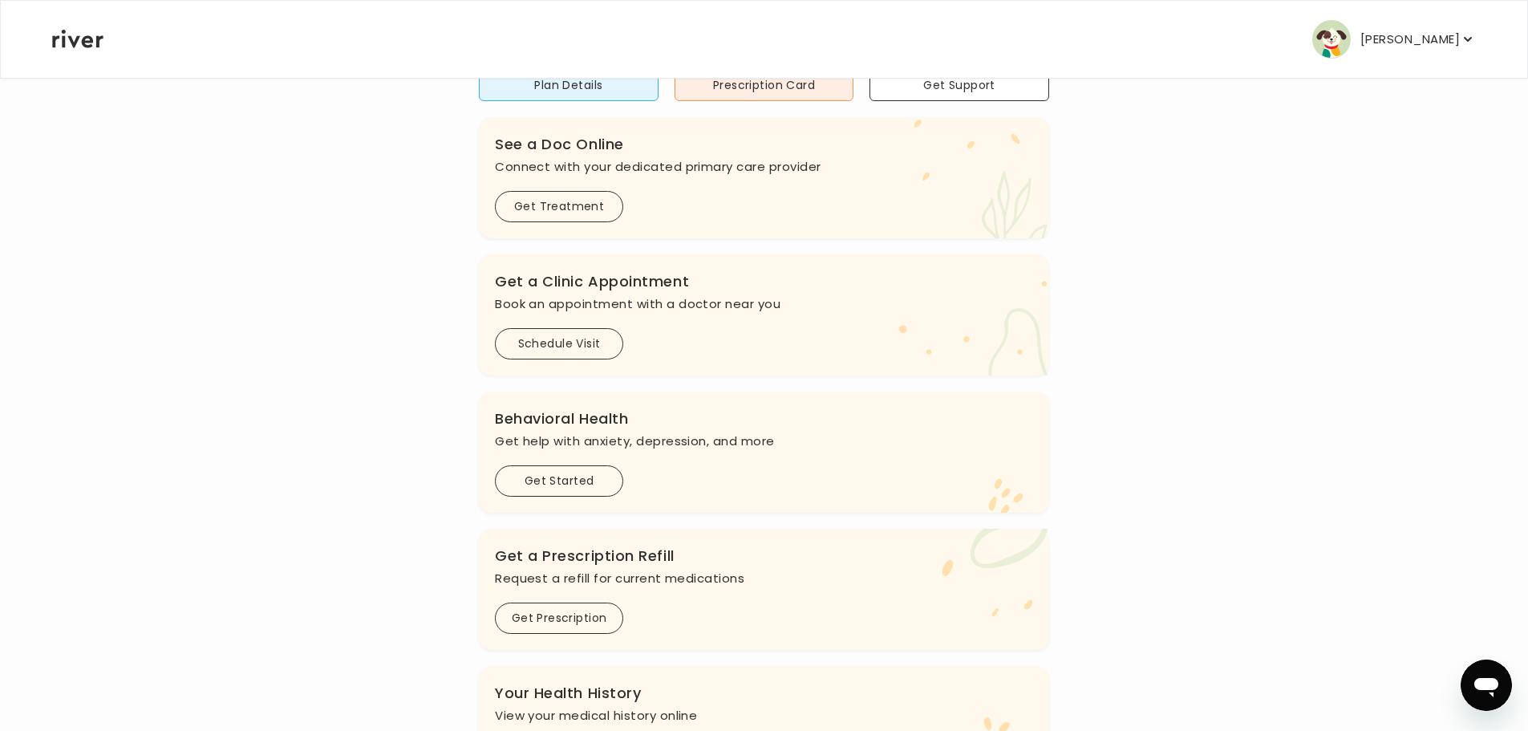
click at [552, 345] on button "Schedule Visit" at bounding box center [559, 343] width 128 height 31
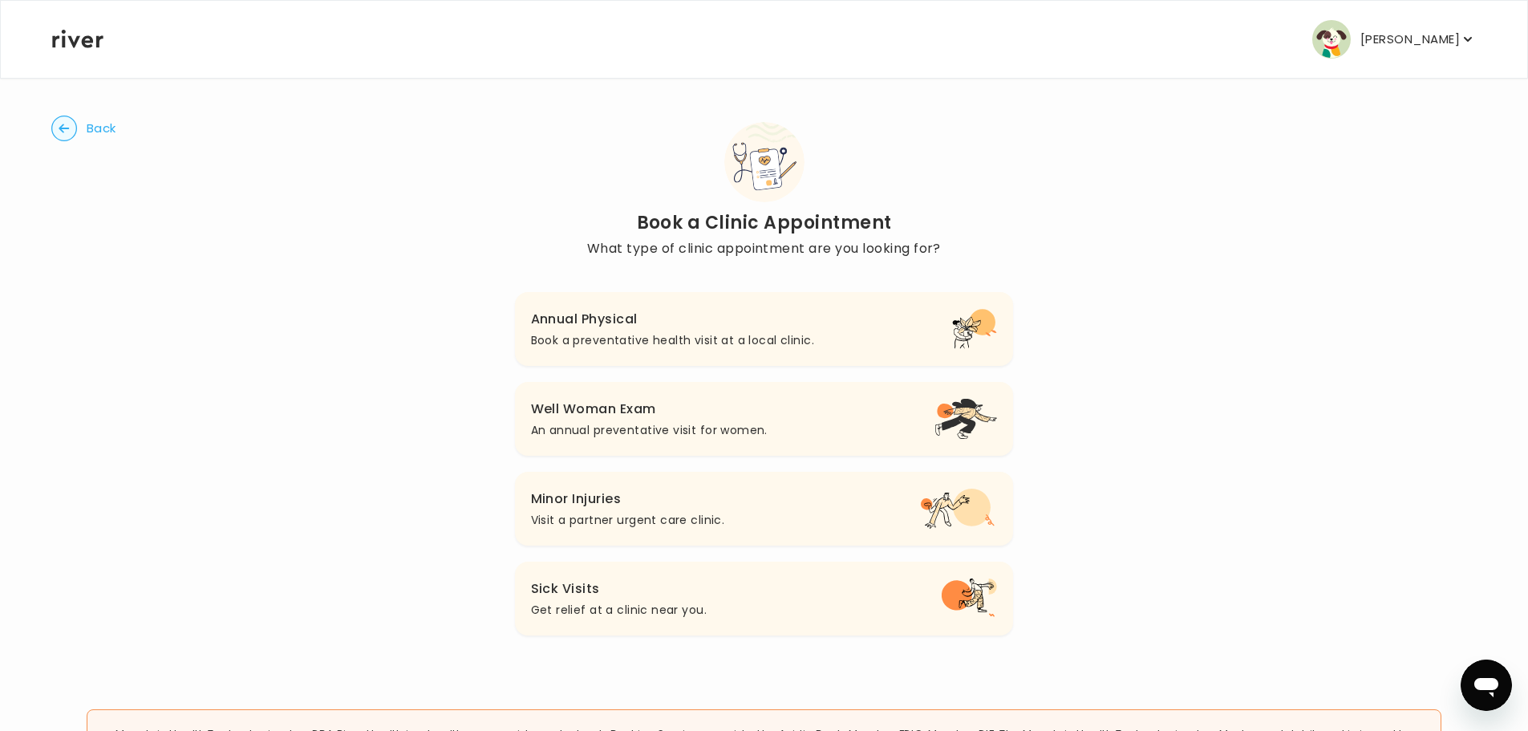
click at [661, 328] on h3 "Annual Physical" at bounding box center [672, 319] width 283 height 22
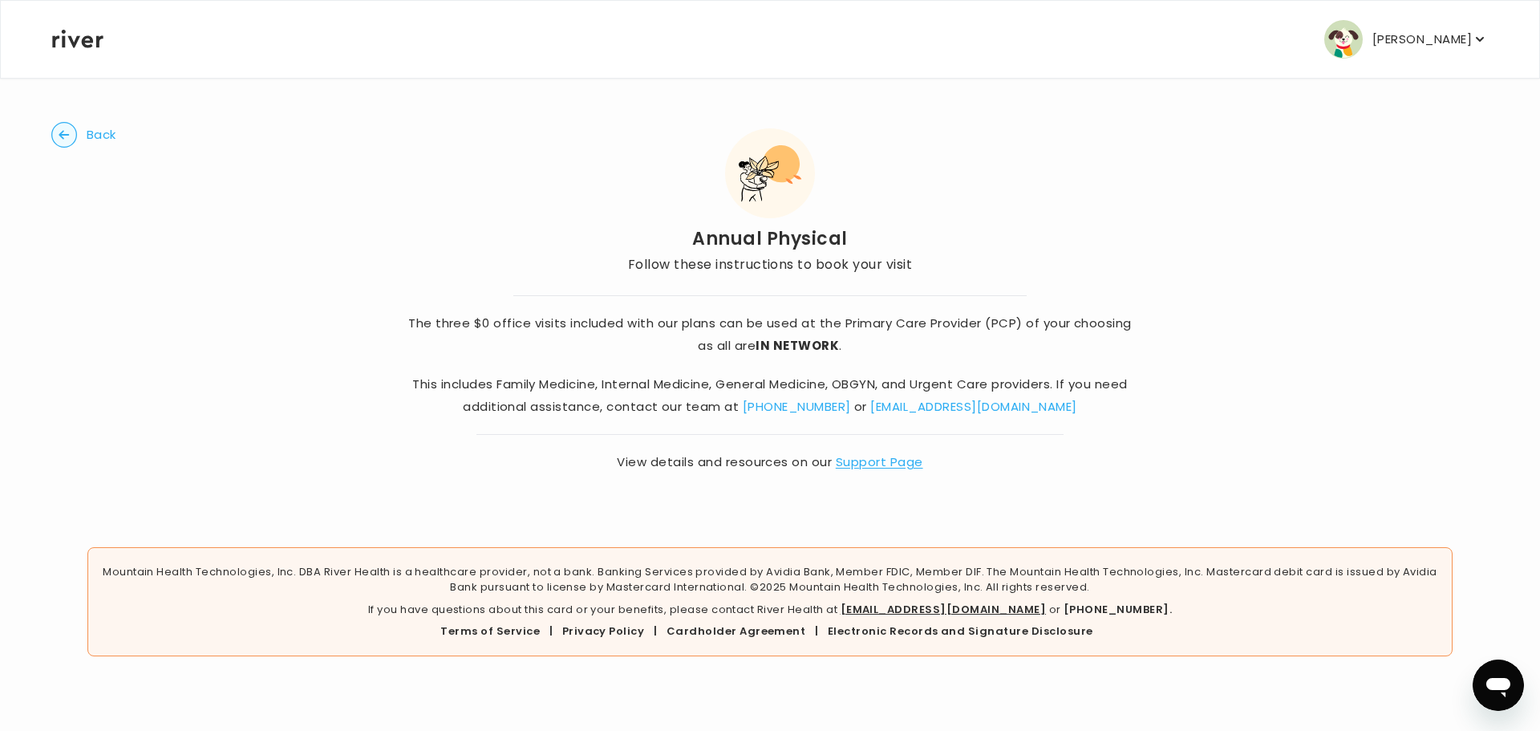
click at [59, 139] on circle "button" at bounding box center [64, 135] width 25 height 25
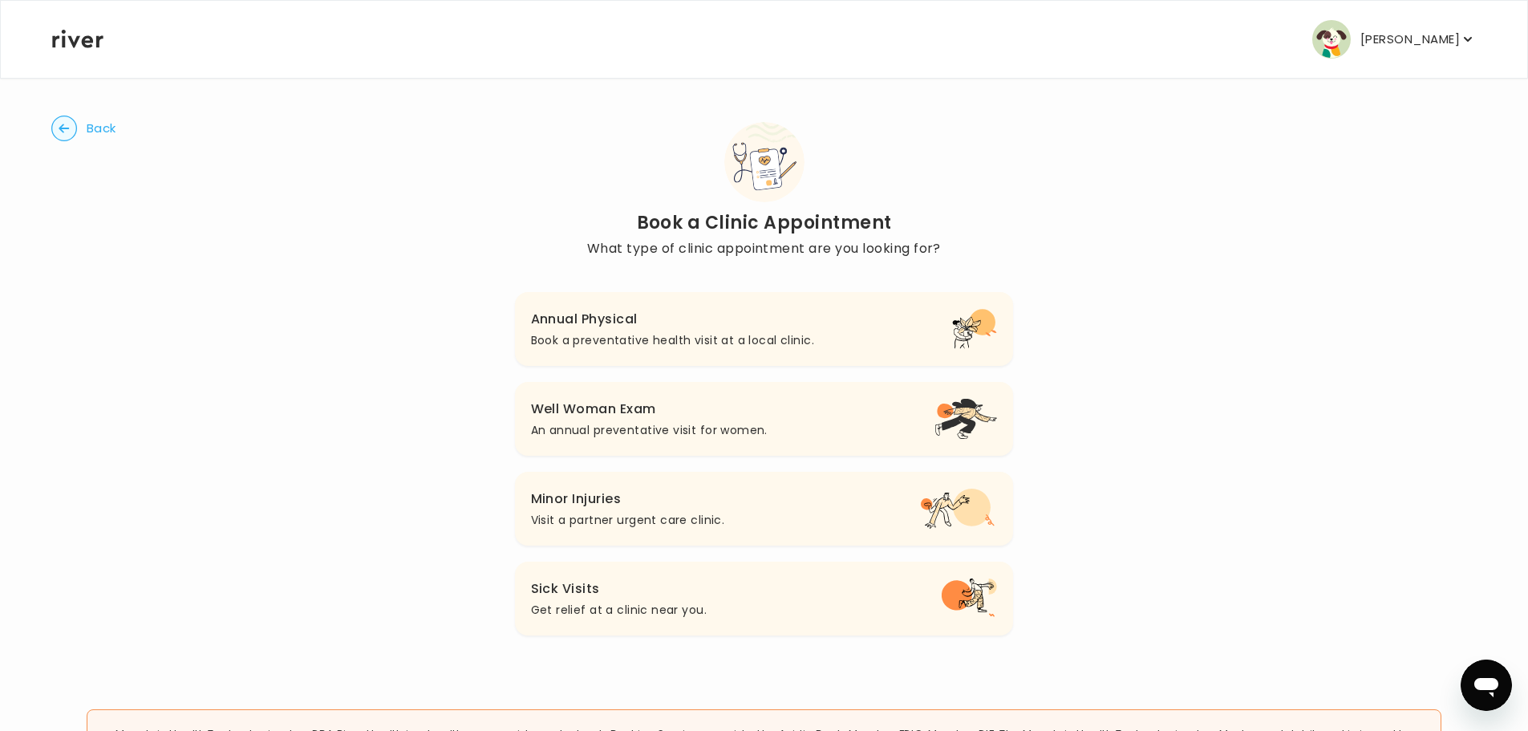
click at [631, 603] on p "Get relief at a clinic near you." at bounding box center [619, 609] width 176 height 19
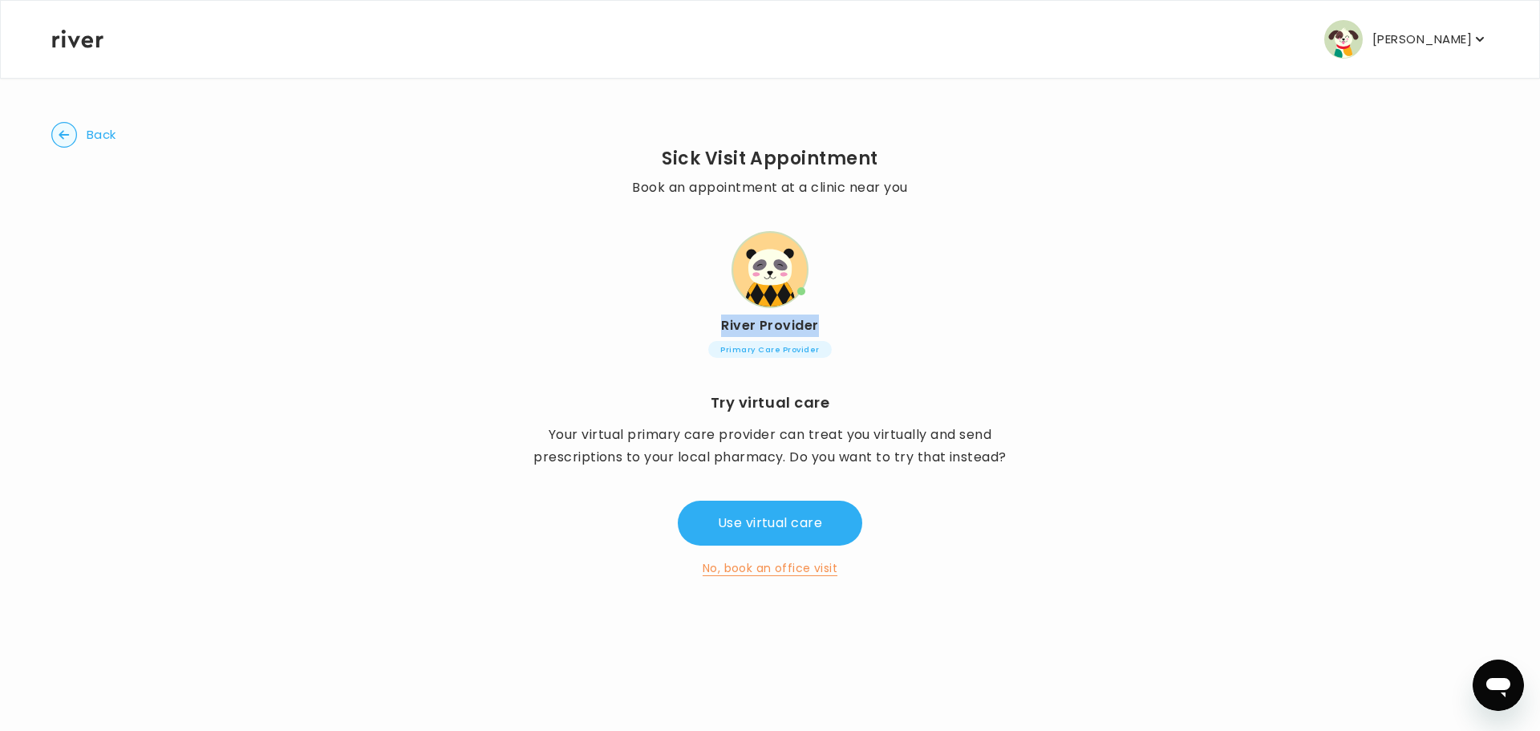
drag, startPoint x: 713, startPoint y: 319, endPoint x: 866, endPoint y: 329, distance: 152.7
click at [866, 329] on h2 "River Provider" at bounding box center [769, 325] width 275 height 22
drag, startPoint x: 697, startPoint y: 355, endPoint x: 793, endPoint y: 363, distance: 96.6
click at [793, 363] on div "Back Sick Visit Appointment Book an appointment at a clinic near you River Prov…" at bounding box center [770, 350] width 1438 height 546
click at [845, 337] on div "Sick Visit Appointment Book an appointment at a clinic near you [GEOGRAPHIC_DAT…" at bounding box center [769, 254] width 275 height 212
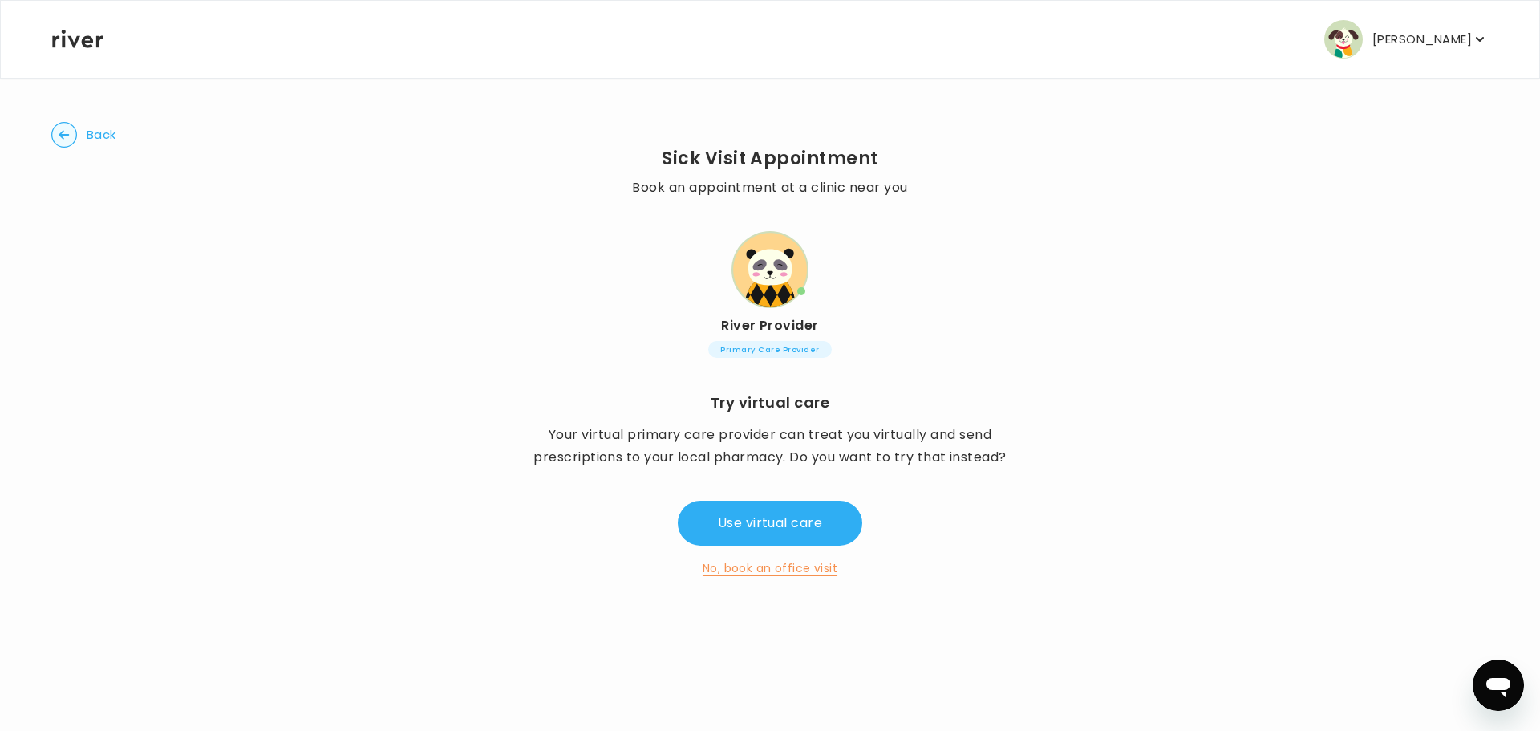
drag, startPoint x: 628, startPoint y: 184, endPoint x: 648, endPoint y: 216, distance: 37.8
click at [634, 189] on div "Back Sick Visit Appointment Book an appointment at a clinic near you River Prov…" at bounding box center [770, 350] width 1438 height 546
drag, startPoint x: 848, startPoint y: 344, endPoint x: 649, endPoint y: 240, distance: 224.6
click at [649, 240] on div "Sick Visit Appointment Book an appointment at a clinic near you [GEOGRAPHIC_DAT…" at bounding box center [769, 254] width 275 height 212
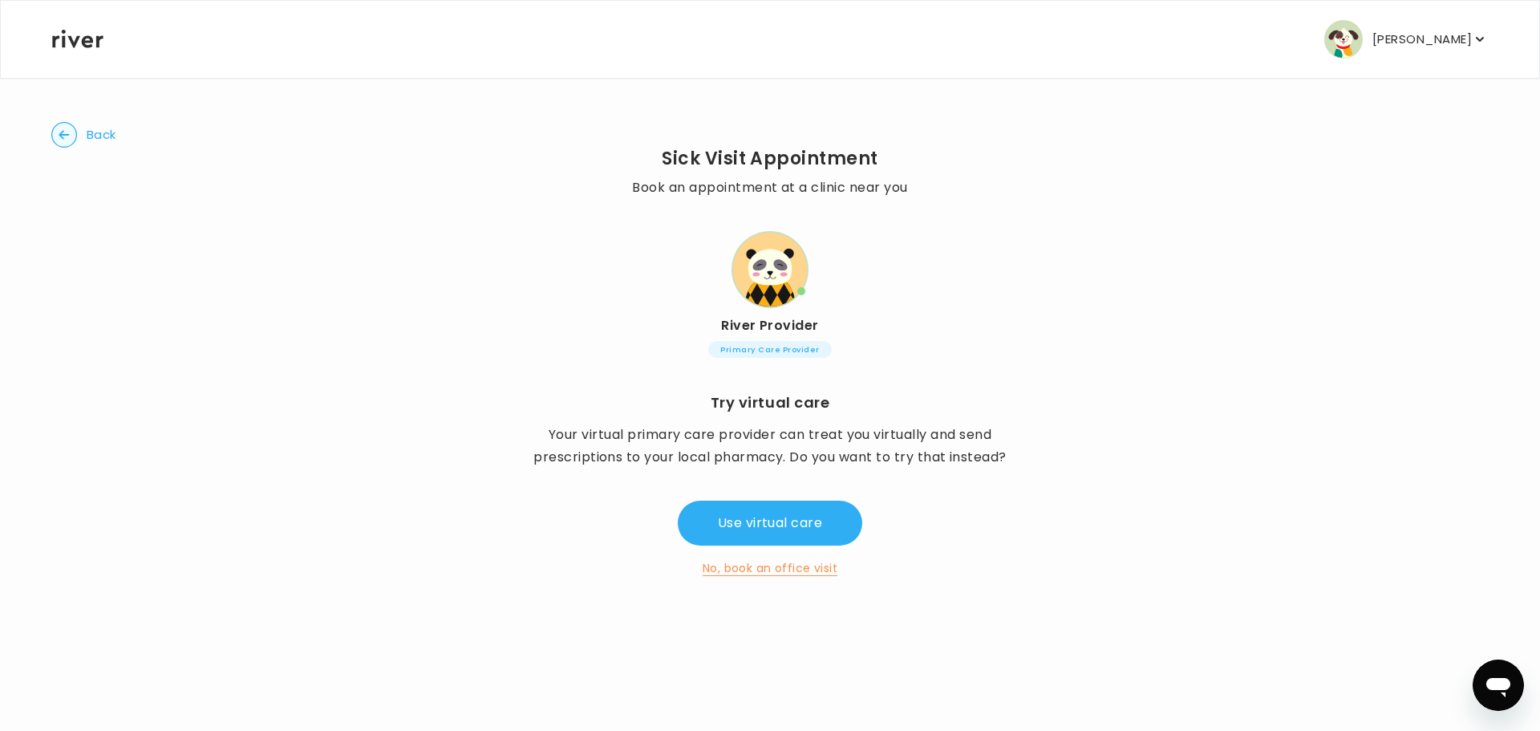
drag, startPoint x: 672, startPoint y: 257, endPoint x: 891, endPoint y: 281, distance: 221.1
click at [839, 237] on div "Sick Visit Appointment Book an appointment at a clinic near you [GEOGRAPHIC_DAT…" at bounding box center [769, 254] width 275 height 212
click at [931, 321] on div "Back Sick Visit Appointment Book an appointment at a clinic near you River Prov…" at bounding box center [770, 350] width 1438 height 546
click at [68, 134] on circle "button" at bounding box center [64, 135] width 25 height 25
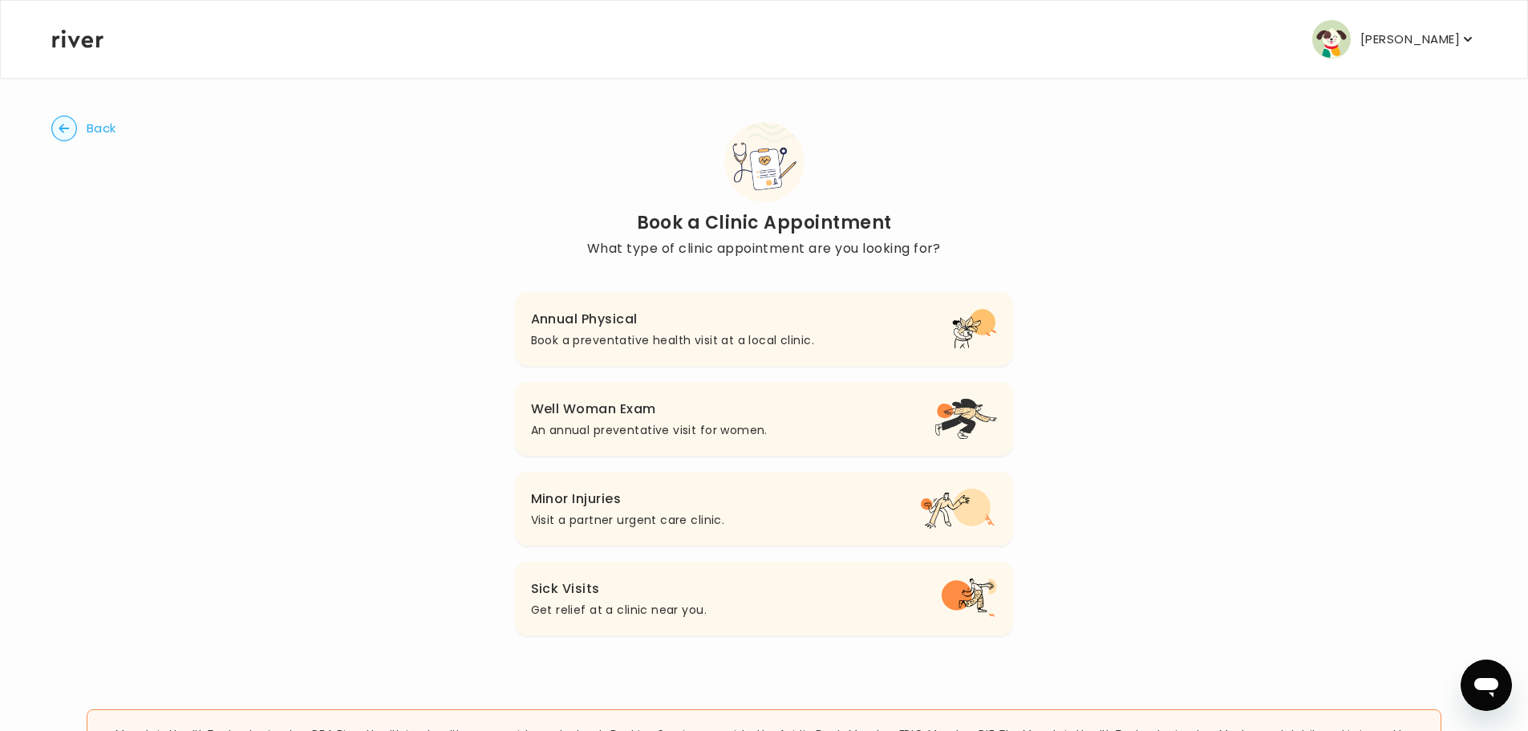
click at [711, 527] on p "Visit a partner urgent care clinic." at bounding box center [628, 519] width 194 height 19
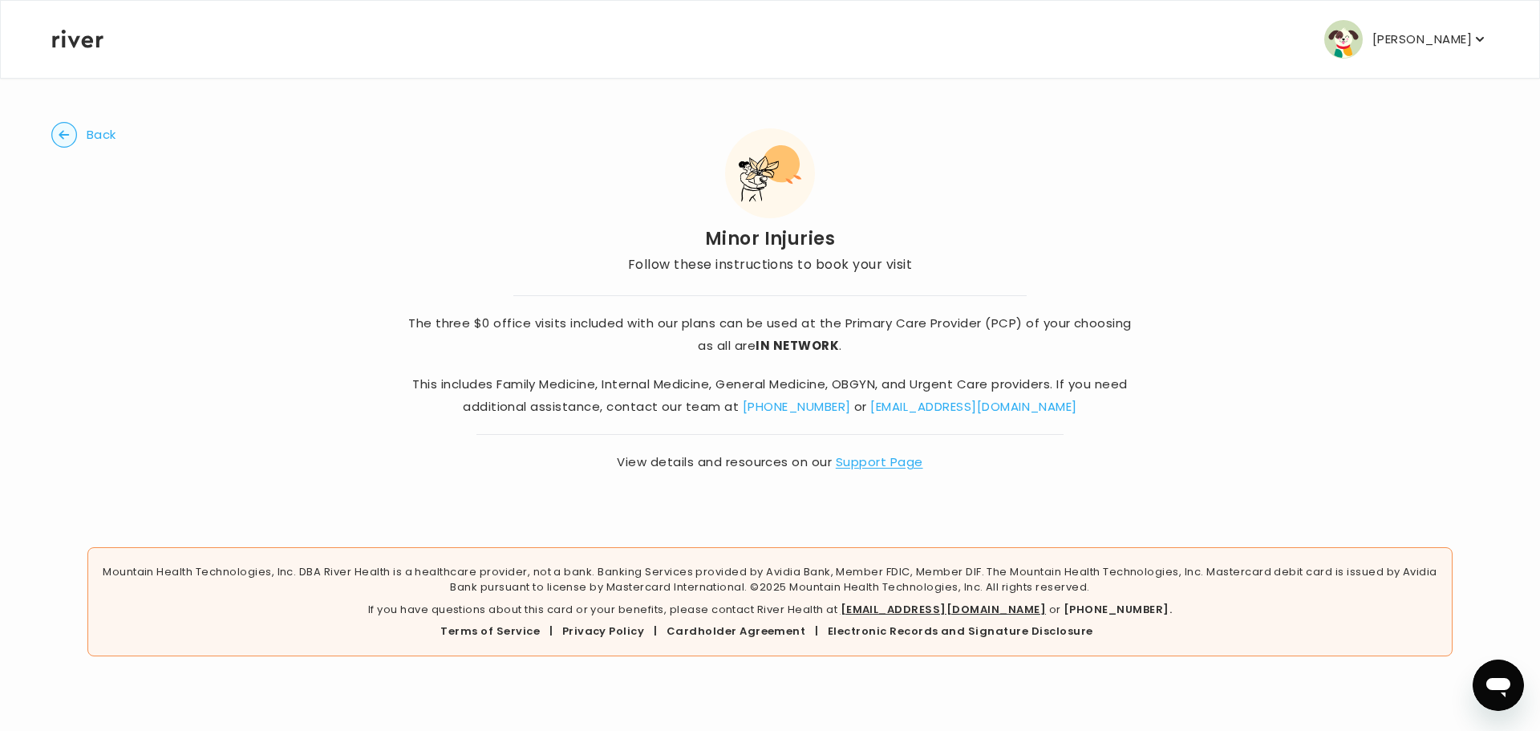
click at [58, 136] on circle "button" at bounding box center [64, 135] width 25 height 25
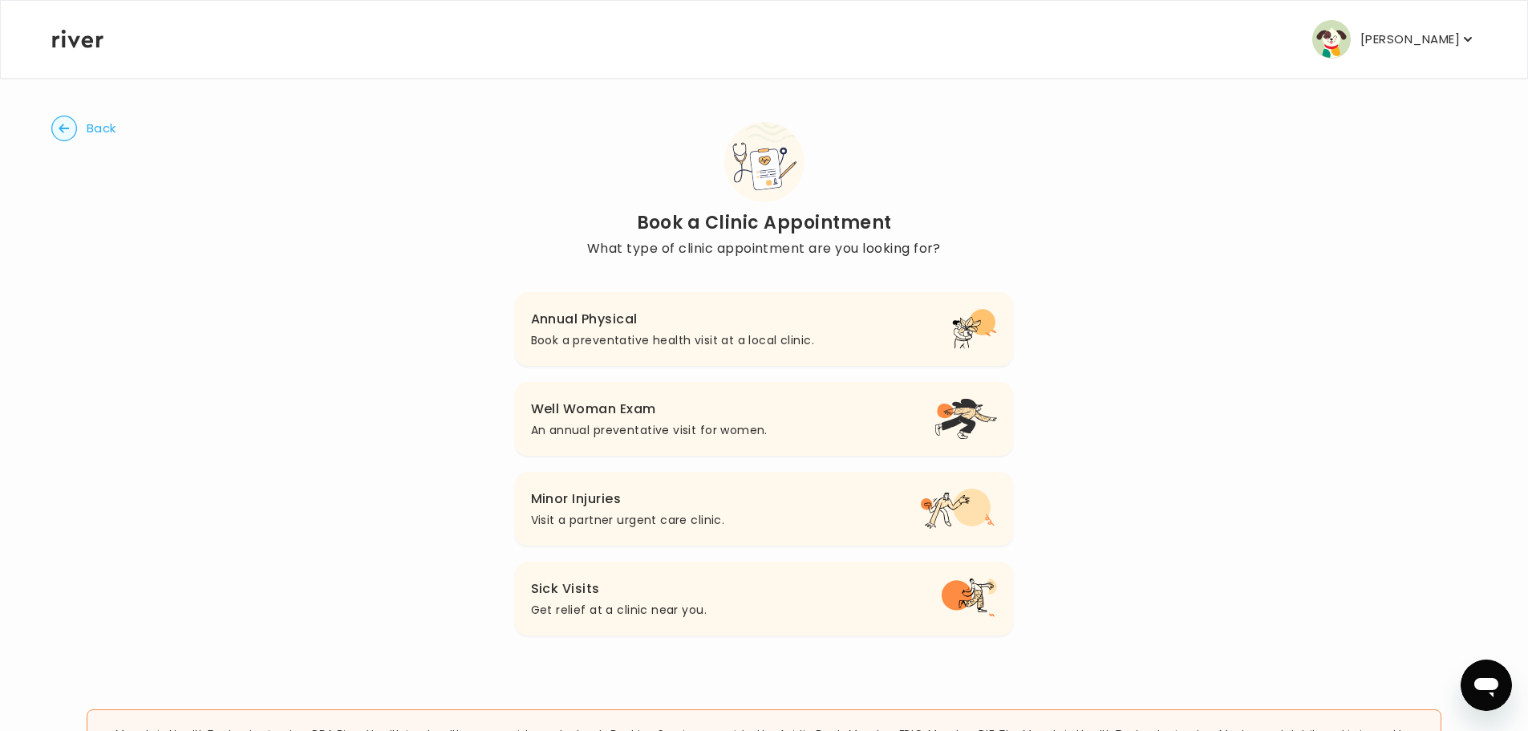
click at [1413, 34] on p "[PERSON_NAME]" at bounding box center [1410, 39] width 99 height 22
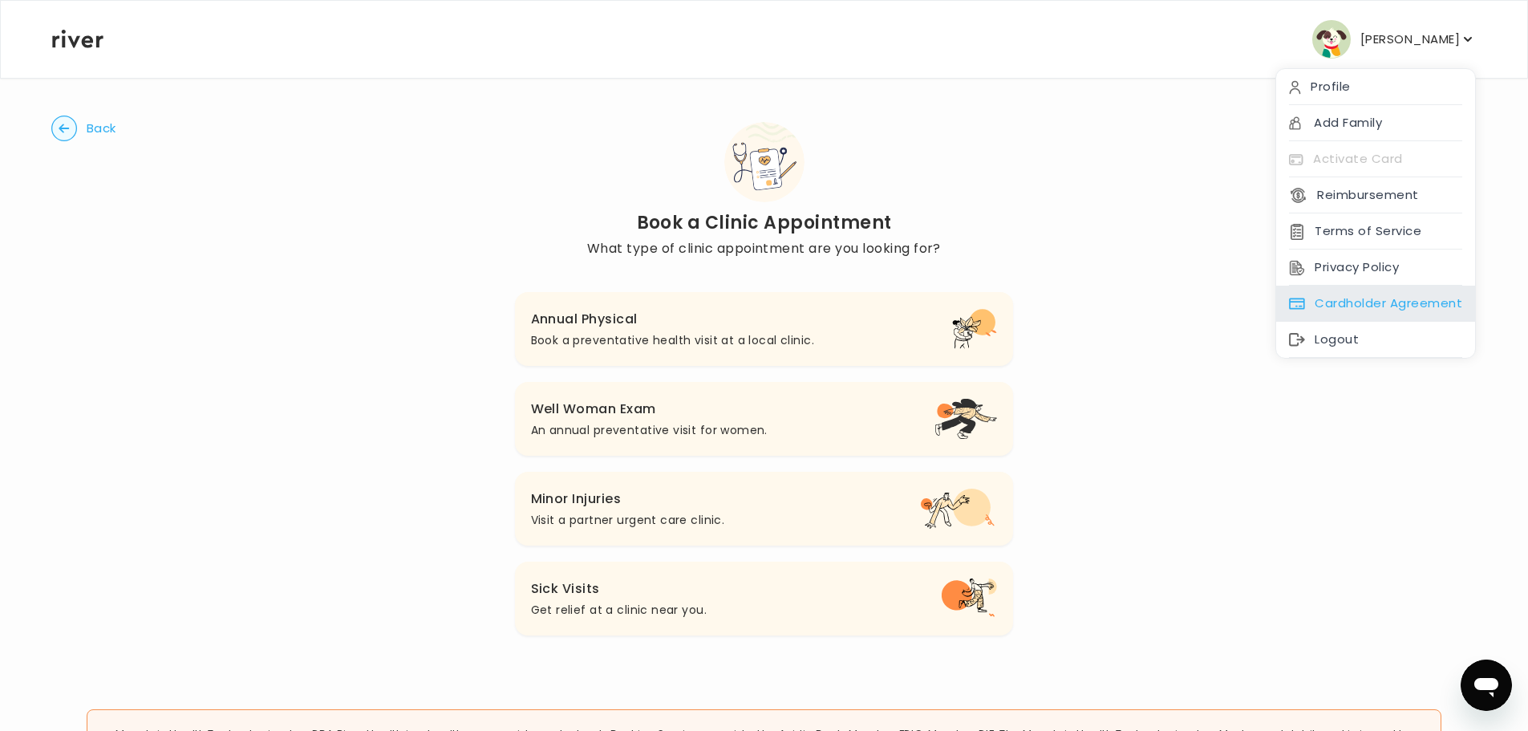
click at [1361, 306] on div "Cardholder Agreement" at bounding box center [1375, 304] width 199 height 36
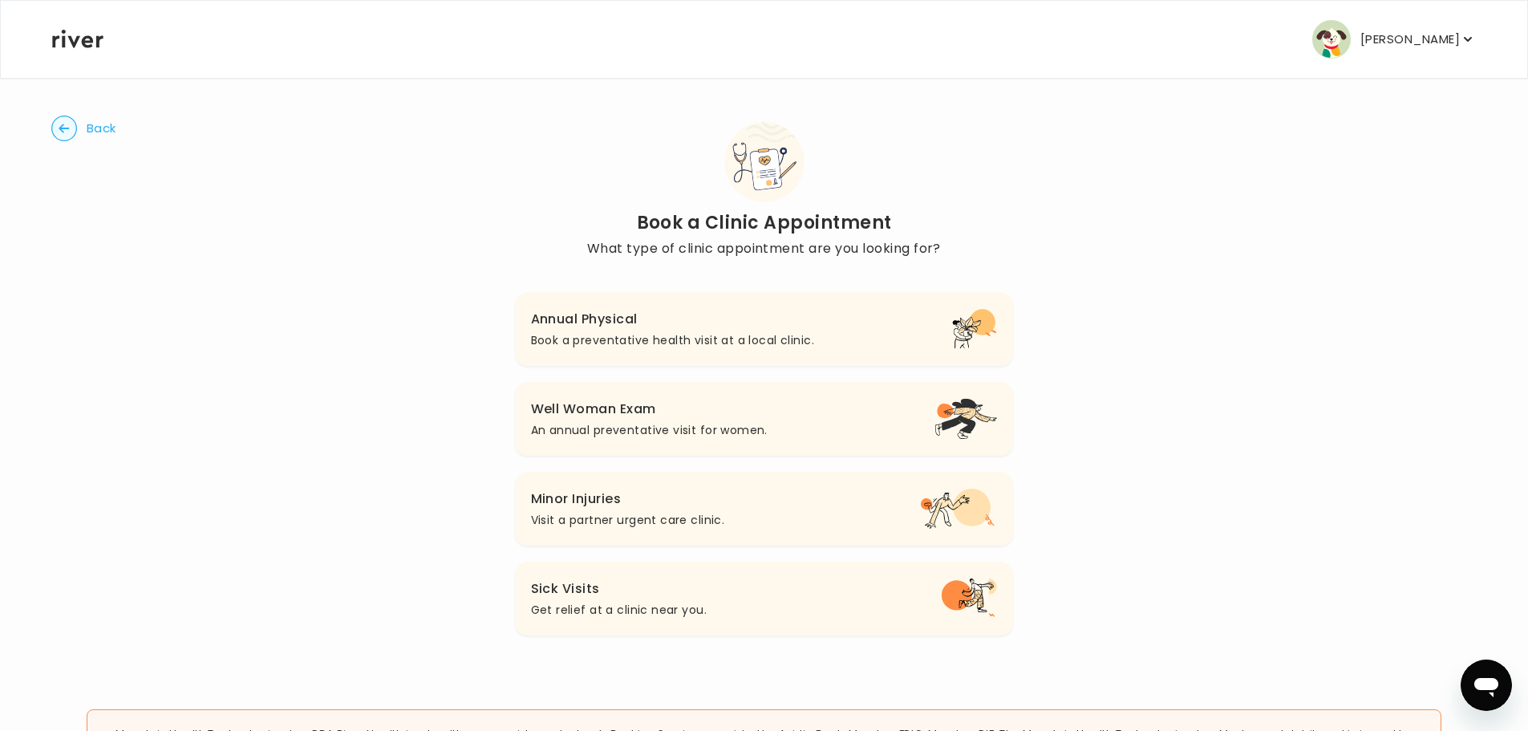
click at [1466, 39] on icon "button" at bounding box center [1468, 39] width 8 height 5
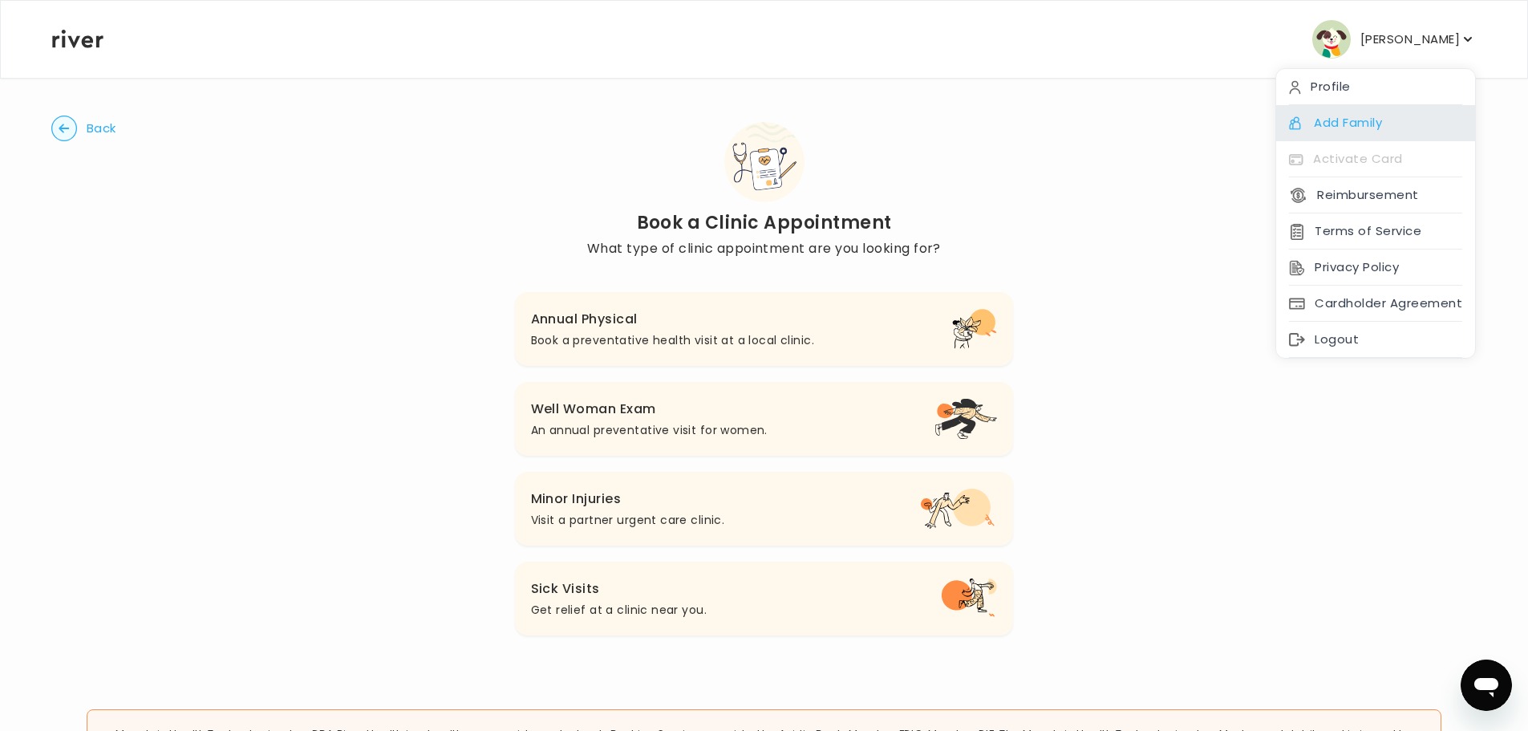
drag, startPoint x: 1451, startPoint y: 125, endPoint x: 1442, endPoint y: 122, distance: 9.4
click at [1442, 122] on div "Add Family" at bounding box center [1375, 123] width 199 height 36
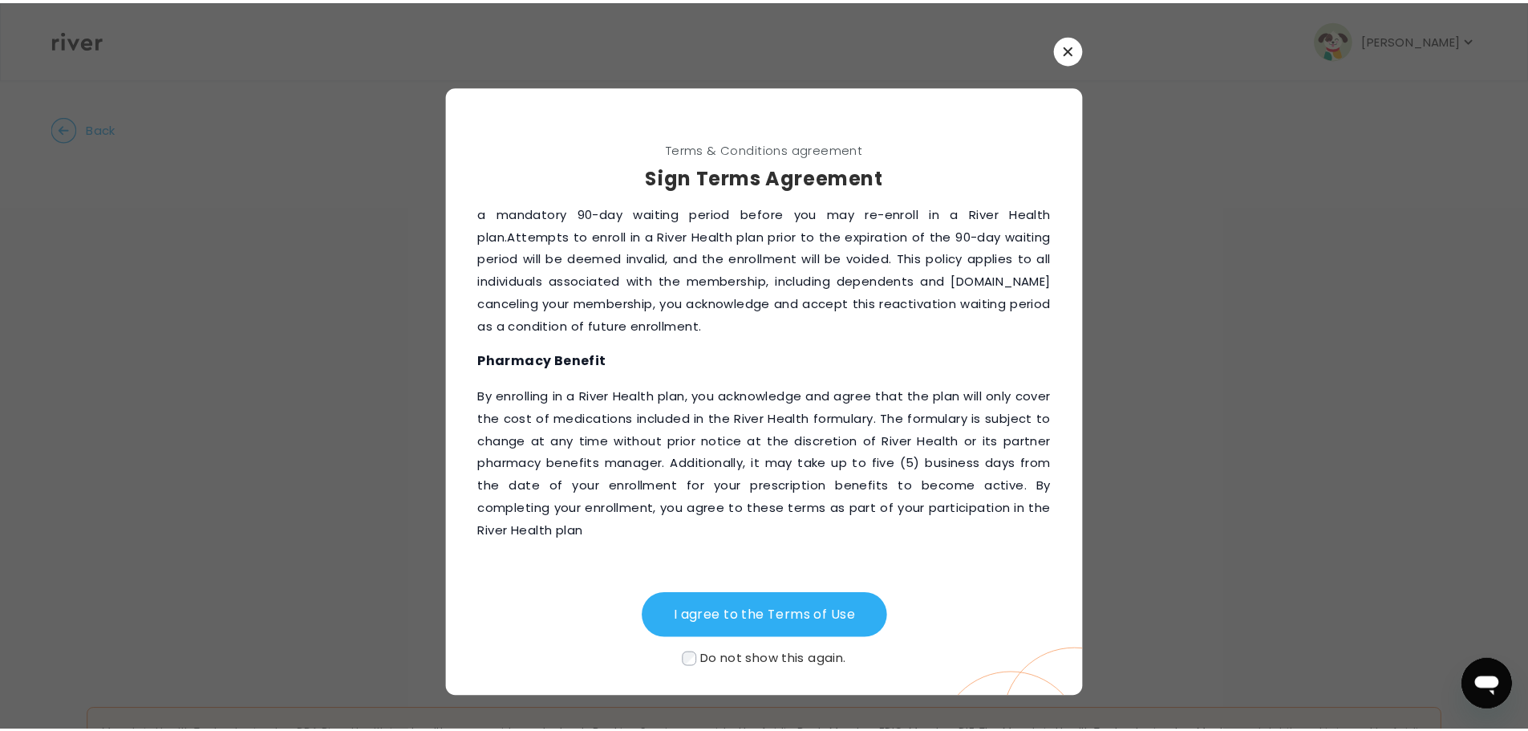
scroll to position [2226, 0]
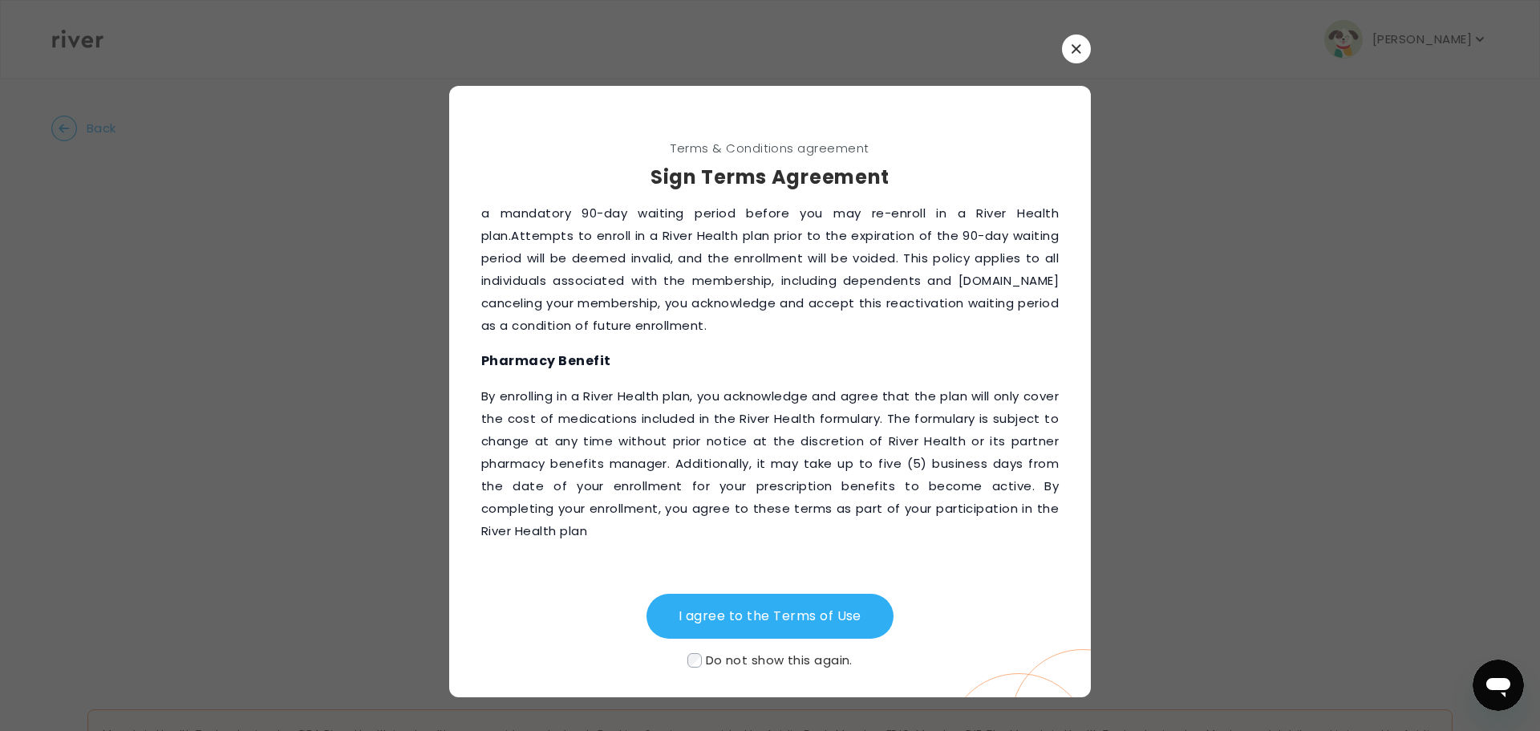
click at [1082, 48] on button "button" at bounding box center [1076, 48] width 29 height 29
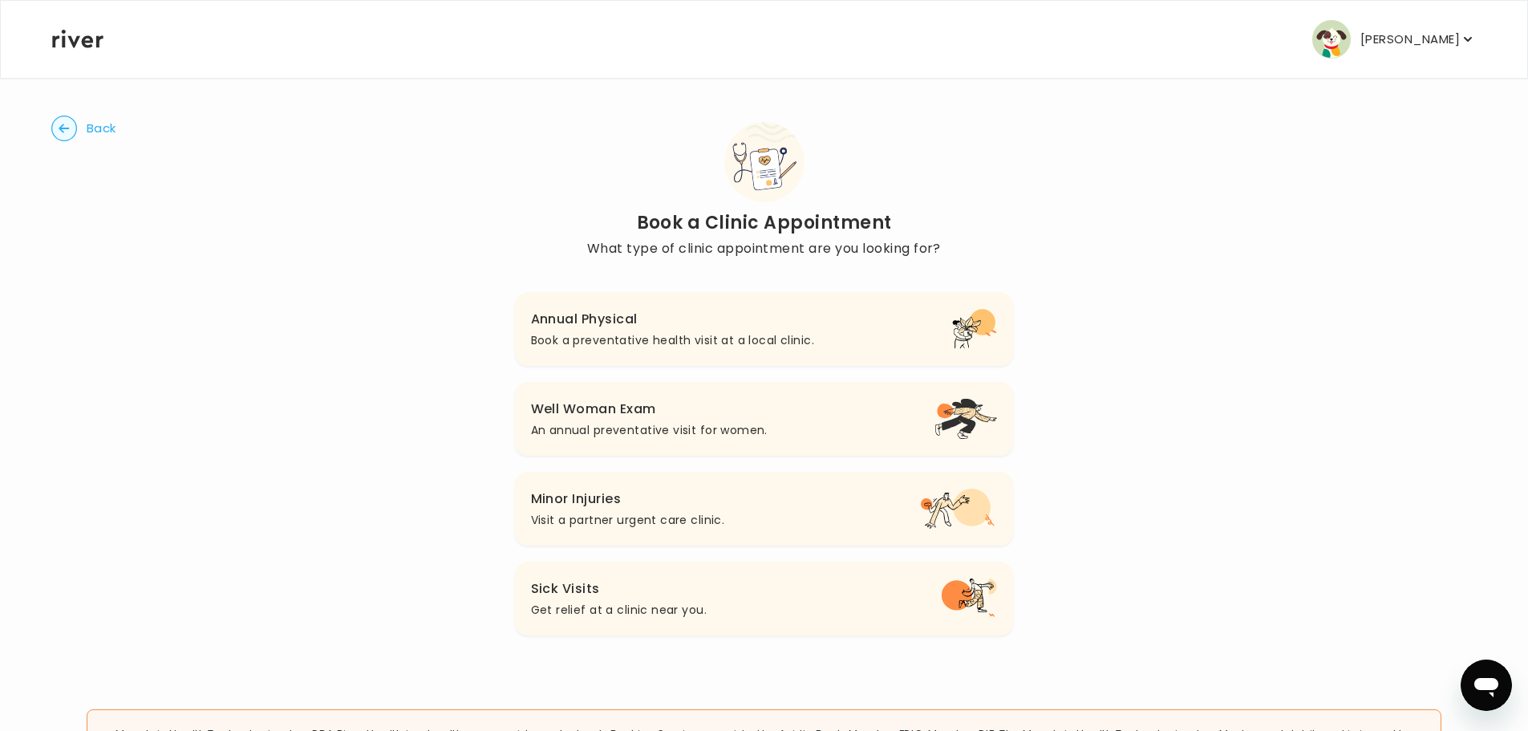
click at [56, 129] on circle "button" at bounding box center [64, 128] width 25 height 25
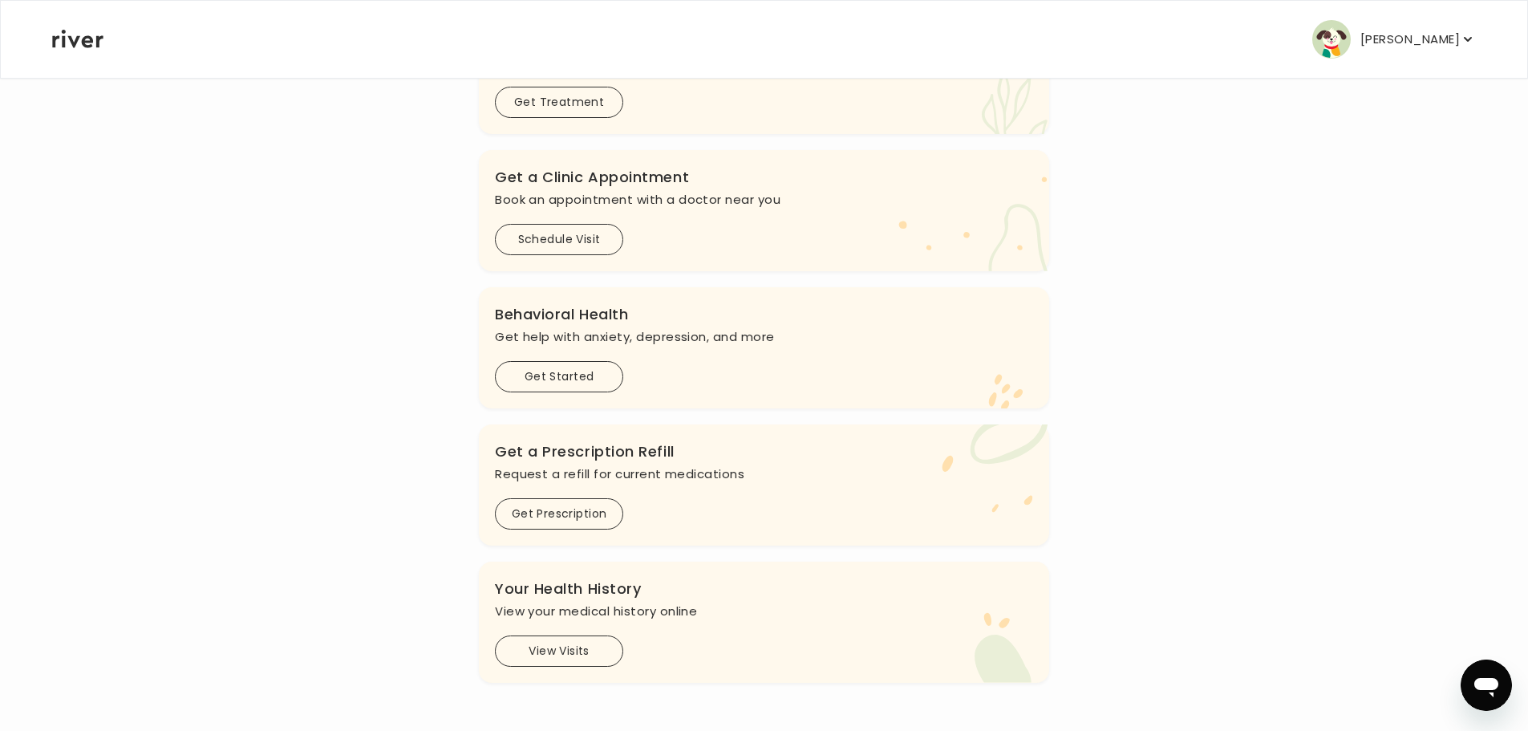
scroll to position [345, 0]
